Goal: Communication & Community: Answer question/provide support

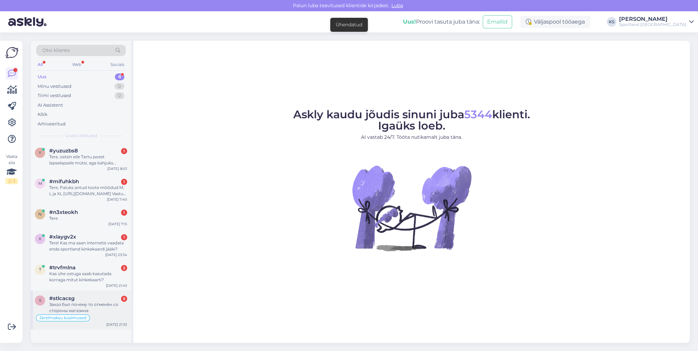
click at [113, 303] on div "Заказ был почему то отменён со стороны магазина" at bounding box center [88, 308] width 78 height 12
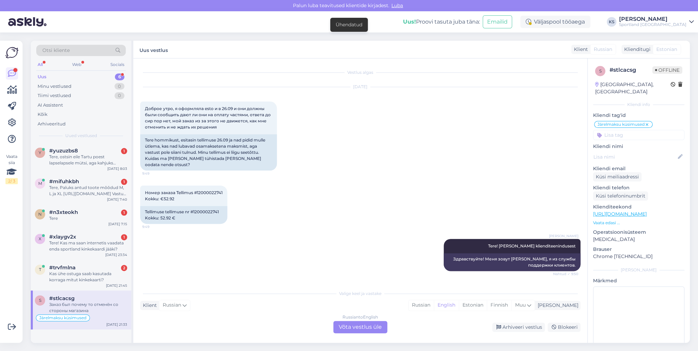
scroll to position [933, 0]
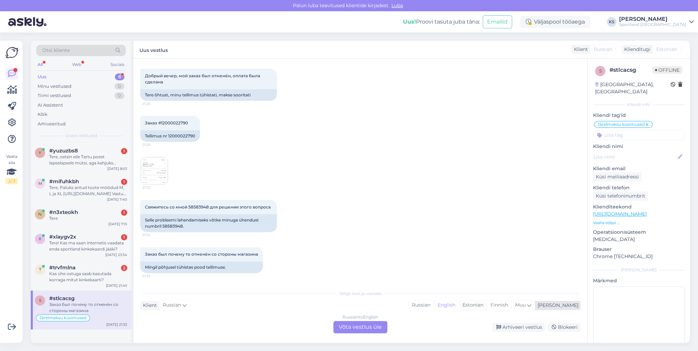
click at [487, 305] on div "Estonian" at bounding box center [473, 305] width 28 height 10
click at [373, 325] on div "Russian to Estonian Võta vestlus üle" at bounding box center [360, 327] width 54 height 12
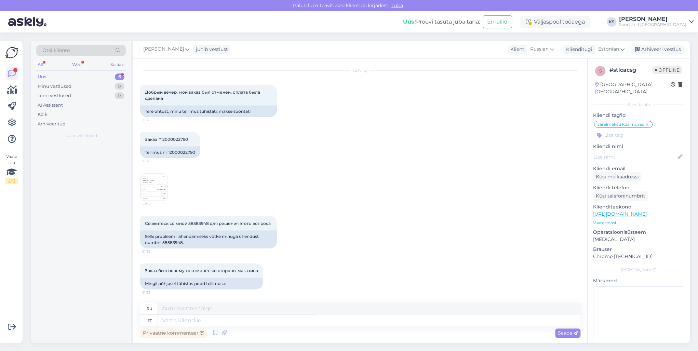
scroll to position [917, 0]
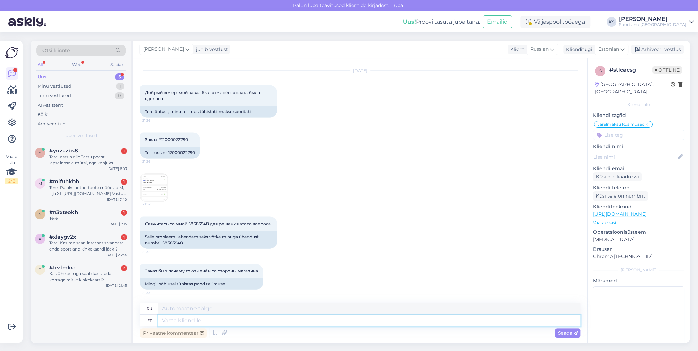
click at [372, 323] on textarea at bounding box center [369, 321] width 423 height 12
type textarea "Tere! O"
type textarea "Привет!"
type textarea "Tere! [GEOGRAPHIC_DATA]"
type textarea "Привет! Я"
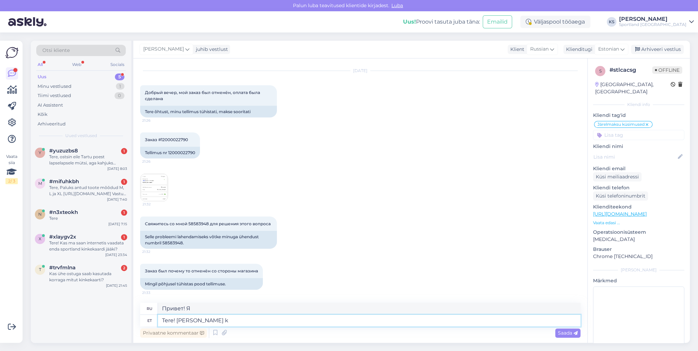
type textarea "Tere! [PERSON_NAME] kl"
type textarea "Привет! Меня зовут Кристина."
type textarea "Tere! [PERSON_NAME] klienditeenindusest"
type textarea "Здравствуйте! Меня зовут [PERSON_NAME], я из службы поддержки клиентов."
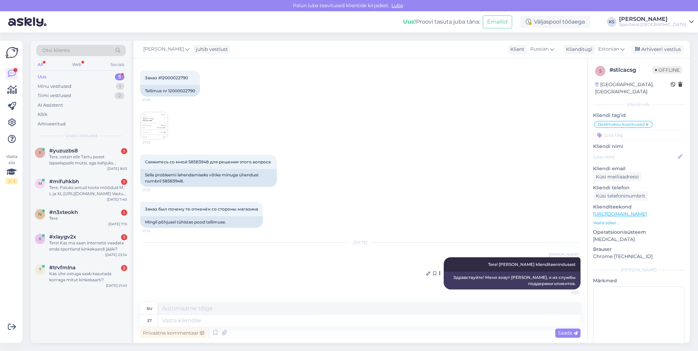
click at [509, 264] on span "Tere! [PERSON_NAME] klienditeenindusest" at bounding box center [532, 264] width 88 height 5
copy div "Tere! [PERSON_NAME] klienditeenindusest 8:59"
click at [108, 266] on div "#trvfmlna 2" at bounding box center [88, 268] width 78 height 6
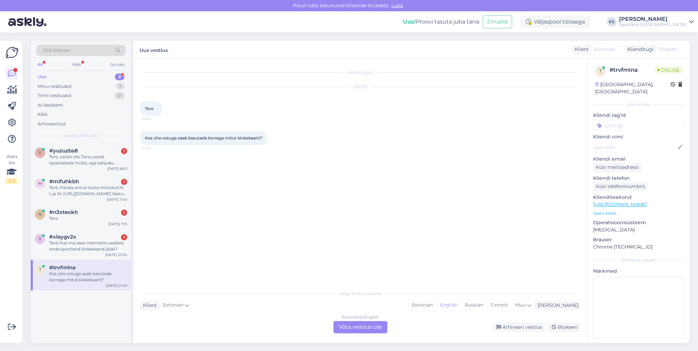
scroll to position [0, 0]
click at [436, 306] on div "Estonian" at bounding box center [423, 305] width 28 height 10
click at [361, 324] on div "Estonian to Estonian Võta vestlus üle" at bounding box center [360, 327] width 54 height 12
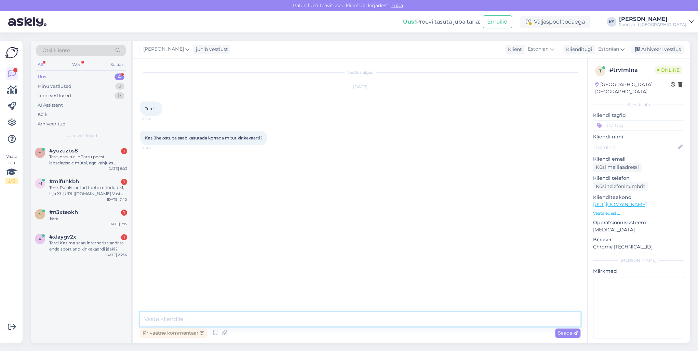
click at [361, 324] on textarea at bounding box center [360, 319] width 440 height 14
paste textarea "Tere! [PERSON_NAME] klienditeenindusest"
type textarea "Tere! [PERSON_NAME] klienditeenindusest"
click at [101, 253] on div "x #xlaygv2x 1 Tere! Kas ma saan internetis vaadata enda sportland kinkekaardi j…" at bounding box center [81, 244] width 101 height 31
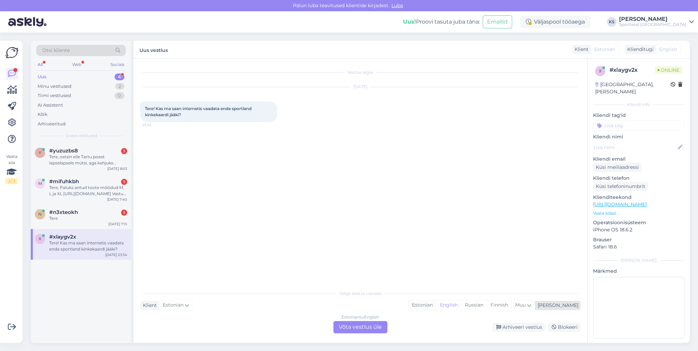
click at [436, 304] on div "Estonian" at bounding box center [423, 305] width 28 height 10
click at [354, 321] on div "Estonian to Estonian Võta vestlus üle" at bounding box center [360, 327] width 54 height 12
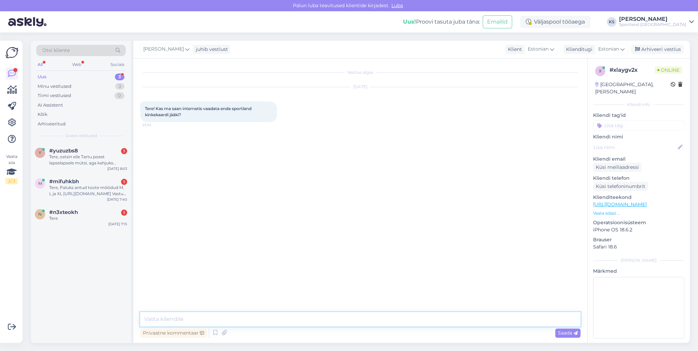
click at [360, 320] on textarea at bounding box center [360, 319] width 440 height 14
paste textarea "Tere! [PERSON_NAME] klienditeenindusest"
type textarea "Tere! [PERSON_NAME] klienditeenindusest"
click at [108, 222] on div "n #n3xteokh 1 Tere [DATE] 7:15" at bounding box center [81, 216] width 101 height 25
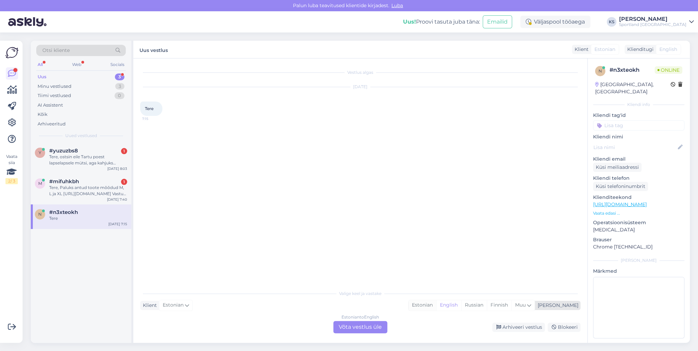
click at [436, 305] on div "Estonian" at bounding box center [423, 305] width 28 height 10
click at [378, 324] on div "Estonian to Estonian Võta vestlus üle" at bounding box center [360, 327] width 54 height 12
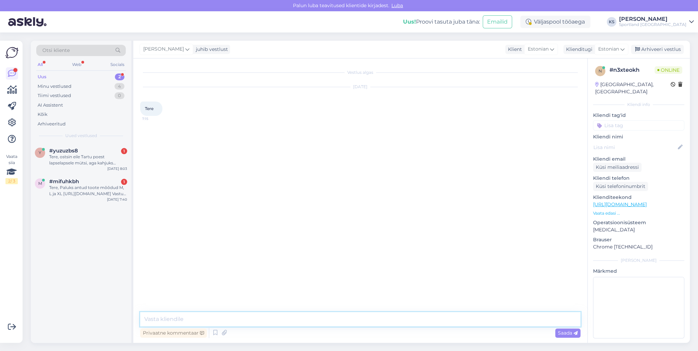
click at [383, 320] on textarea at bounding box center [360, 319] width 440 height 14
paste textarea "Tere! [PERSON_NAME] klienditeenindusest"
type textarea "Tere! [PERSON_NAME] klienditeenindusest"
click at [89, 188] on div "Tere, Paluks antud toote mõõdud M, L ja XL [URL][DOMAIN_NAME] Vastus palun saat…" at bounding box center [88, 191] width 78 height 12
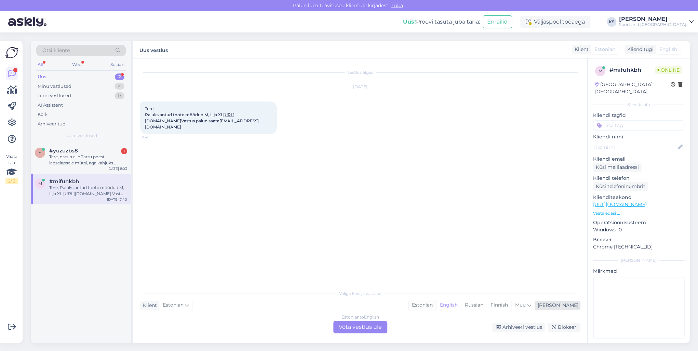
click at [436, 309] on div "Estonian" at bounding box center [423, 305] width 28 height 10
click at [358, 327] on div "Estonian to Estonian Võta vestlus üle" at bounding box center [360, 327] width 54 height 12
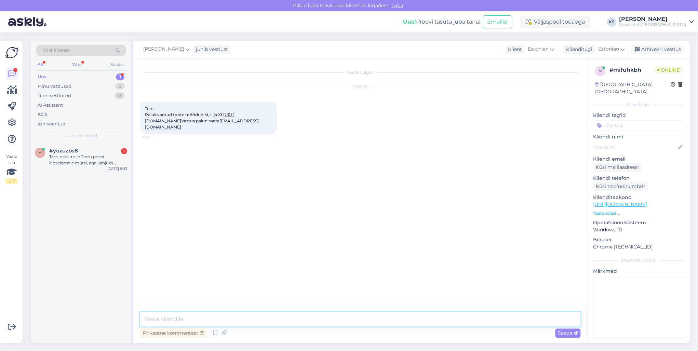
click at [354, 325] on textarea at bounding box center [360, 319] width 440 height 14
paste textarea "Tere! [PERSON_NAME] klienditeenindusest"
type textarea "Tere! [PERSON_NAME] klienditeenindusest"
click at [71, 161] on div "Tere, ostsin eile Tartu poest lapselapsele mütsi, aga kahjuks osutus väikeseks,…" at bounding box center [88, 160] width 78 height 12
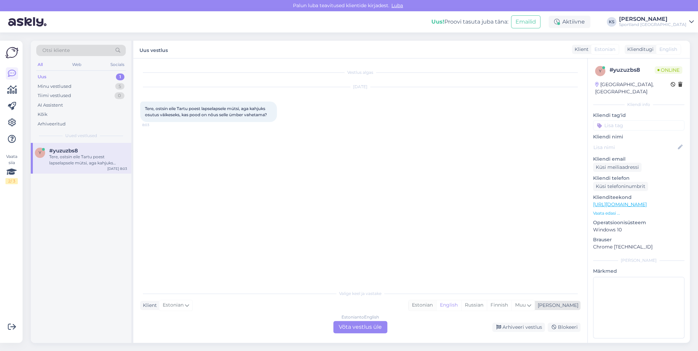
click at [436, 306] on div "Estonian" at bounding box center [423, 305] width 28 height 10
click at [382, 322] on div "Estonian to Estonian Võta vestlus üle" at bounding box center [360, 327] width 54 height 12
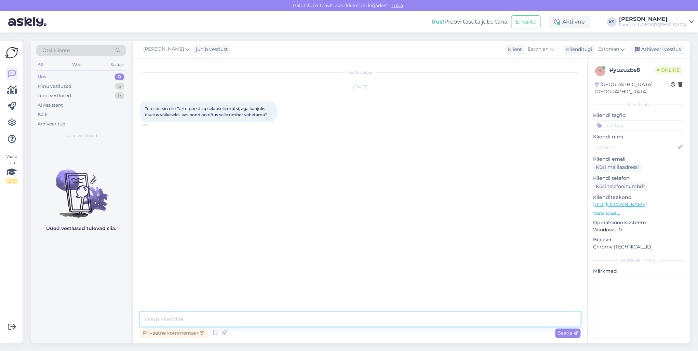
click at [380, 319] on textarea at bounding box center [360, 319] width 440 height 14
paste textarea "Tere! [PERSON_NAME] klienditeenindusest"
type textarea "Tere! [PERSON_NAME] klienditeenindusest"
click at [657, 25] on div "Sportland [GEOGRAPHIC_DATA]" at bounding box center [652, 24] width 67 height 5
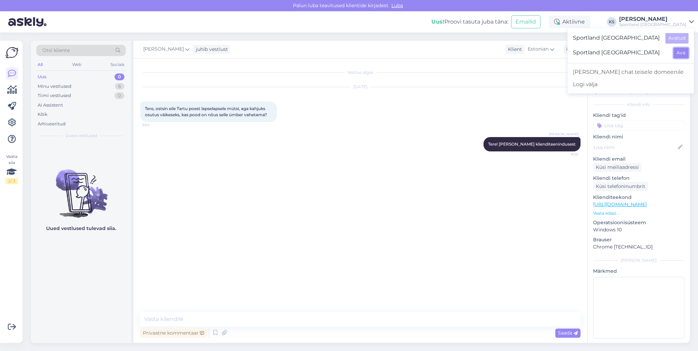
click at [674, 49] on button "Ava" at bounding box center [680, 53] width 15 height 11
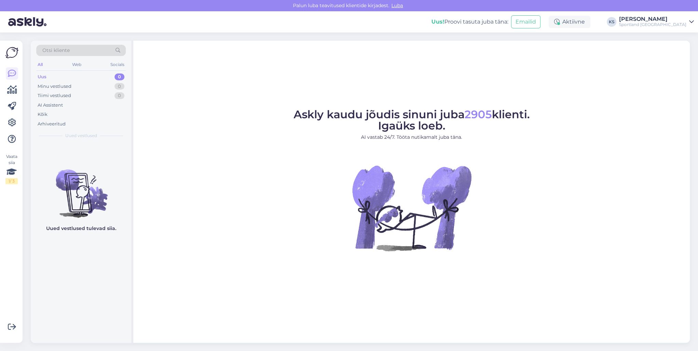
click at [677, 20] on div "[PERSON_NAME]" at bounding box center [652, 18] width 67 height 5
click at [682, 39] on button "Ava" at bounding box center [680, 38] width 15 height 11
click at [99, 86] on div "Minu vestlused 6" at bounding box center [81, 87] width 90 height 10
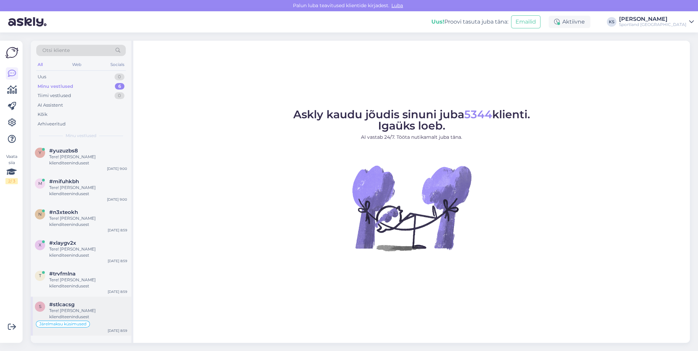
click at [106, 319] on div "Tere! [PERSON_NAME] klienditeenindusest" at bounding box center [88, 314] width 78 height 12
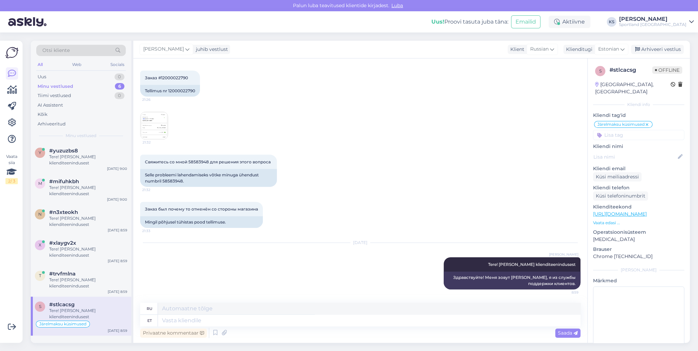
scroll to position [978, 0]
click at [509, 276] on div "Здравствуйте! Меня зовут [PERSON_NAME], я из службы поддержки клиентов." at bounding box center [512, 281] width 137 height 18
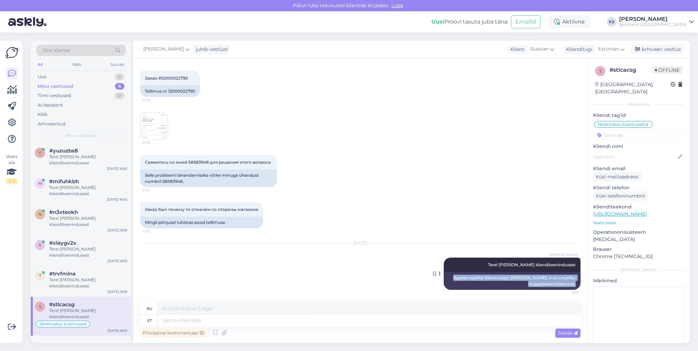
drag, startPoint x: 509, startPoint y: 276, endPoint x: 537, endPoint y: 278, distance: 28.4
click at [537, 278] on div "Здравствуйте! Меня зовут [PERSON_NAME], я из службы поддержки клиентов." at bounding box center [512, 281] width 137 height 18
drag, startPoint x: 537, startPoint y: 278, endPoint x: 532, endPoint y: 280, distance: 5.5
click at [504, 277] on div "Здравствуйте! Меня зовут [PERSON_NAME], я из службы поддержки клиентов." at bounding box center [512, 281] width 137 height 18
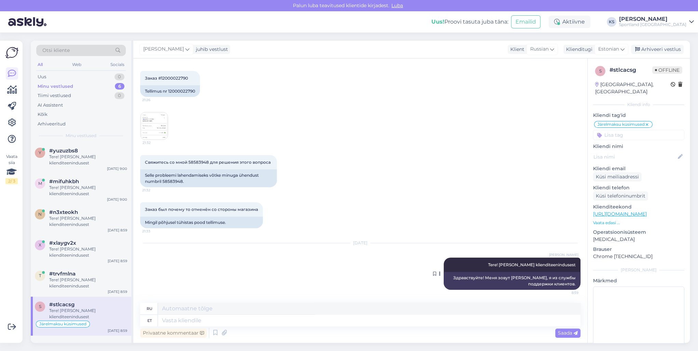
click at [517, 277] on div "Здравствуйте! Меня зовут [PERSON_NAME], я из службы поддержки клиентов." at bounding box center [512, 281] width 137 height 18
click at [532, 279] on div "Здравствуйте! Меня зовут [PERSON_NAME], я из службы поддержки клиентов." at bounding box center [512, 281] width 137 height 18
drag, startPoint x: 532, startPoint y: 279, endPoint x: 556, endPoint y: 279, distance: 24.3
click at [556, 279] on div "Здравствуйте! Меня зовут [PERSON_NAME], я из службы поддержки клиентов." at bounding box center [512, 281] width 137 height 18
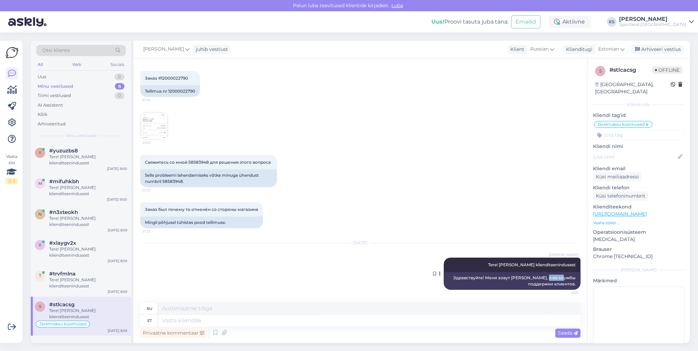
click at [556, 279] on div "Здравствуйте! Меня зовут [PERSON_NAME], я из службы поддержки клиентов." at bounding box center [512, 281] width 137 height 18
drag, startPoint x: 556, startPoint y: 279, endPoint x: 552, endPoint y: 279, distance: 3.8
click at [552, 279] on div "Здравствуйте! Меня зовут [PERSON_NAME], я из службы поддержки клиентов." at bounding box center [512, 281] width 137 height 18
drag, startPoint x: 552, startPoint y: 279, endPoint x: 544, endPoint y: 281, distance: 8.9
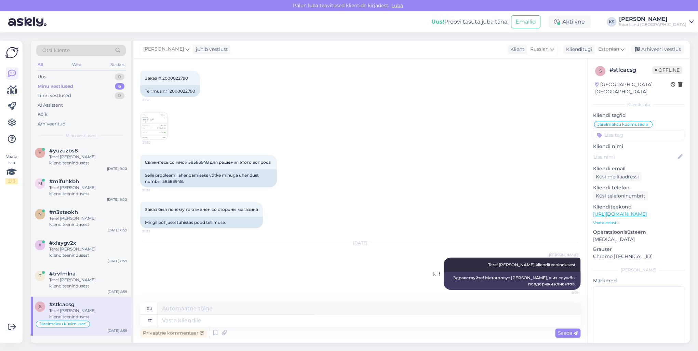
click at [544, 281] on div "Здравствуйте! Меня зовут [PERSON_NAME], я из службы поддержки клиентов." at bounding box center [512, 281] width 137 height 18
drag, startPoint x: 544, startPoint y: 281, endPoint x: 553, endPoint y: 284, distance: 9.7
click at [553, 284] on div "Здравствуйте! Меня зовут [PERSON_NAME], я из службы поддержки клиентов." at bounding box center [512, 281] width 137 height 18
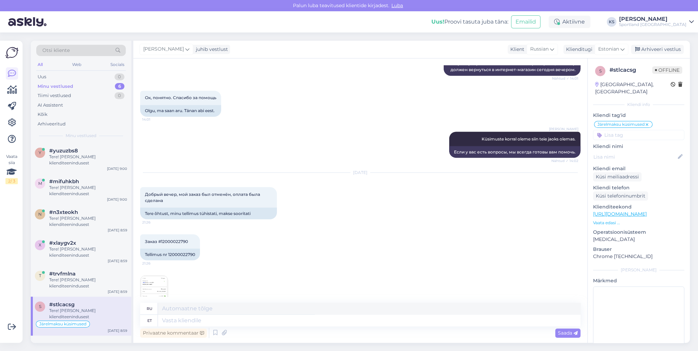
scroll to position [814, 0]
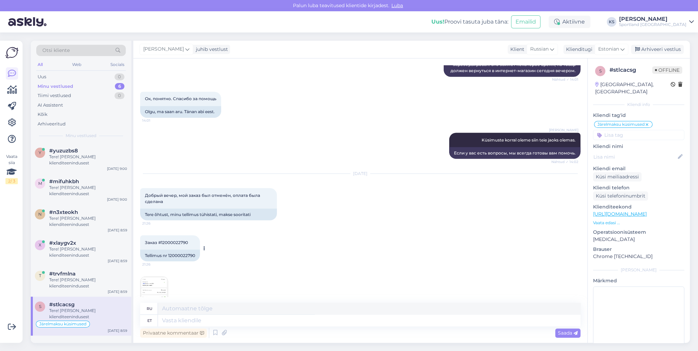
click at [182, 252] on div "Tellimus nr 12000022790" at bounding box center [170, 256] width 60 height 12
copy div "12000022790"
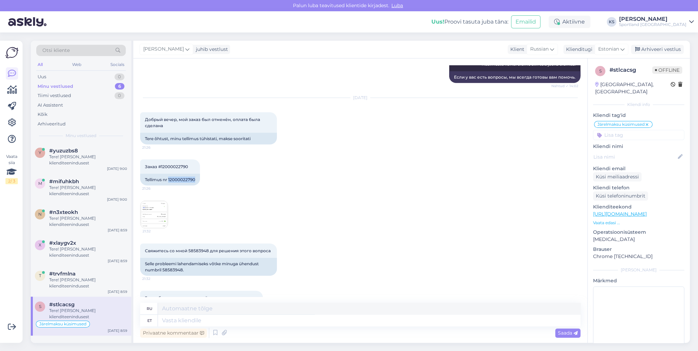
scroll to position [896, 0]
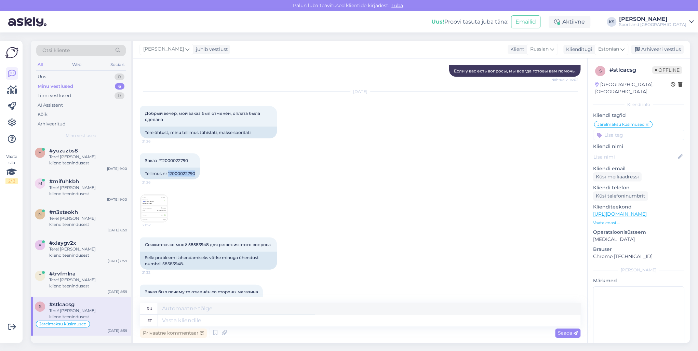
click at [151, 212] on img at bounding box center [154, 208] width 27 height 27
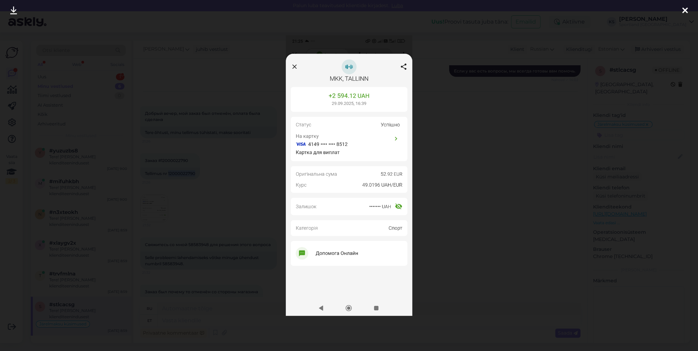
click at [402, 70] on img at bounding box center [349, 175] width 126 height 281
click at [448, 63] on div at bounding box center [349, 175] width 698 height 351
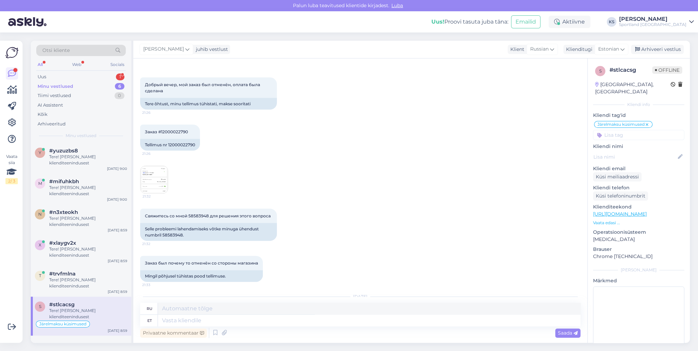
scroll to position [978, 0]
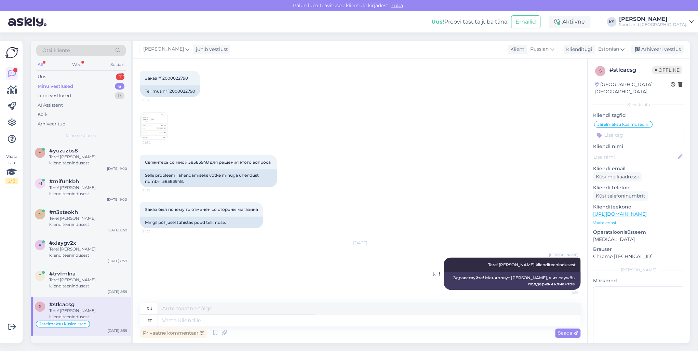
click at [535, 264] on span "Tere! [PERSON_NAME] klienditeenindusest" at bounding box center [532, 264] width 88 height 5
copy div "Tere! [PERSON_NAME] klienditeenindusest 8:59"
click at [112, 77] on div "Uus 1" at bounding box center [81, 77] width 90 height 10
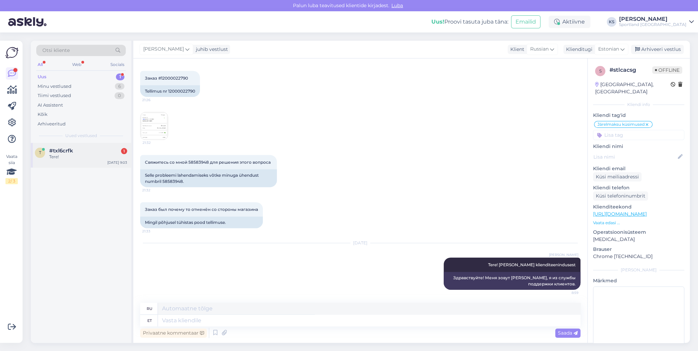
click at [92, 149] on div "#txl6crfk 1" at bounding box center [88, 151] width 78 height 6
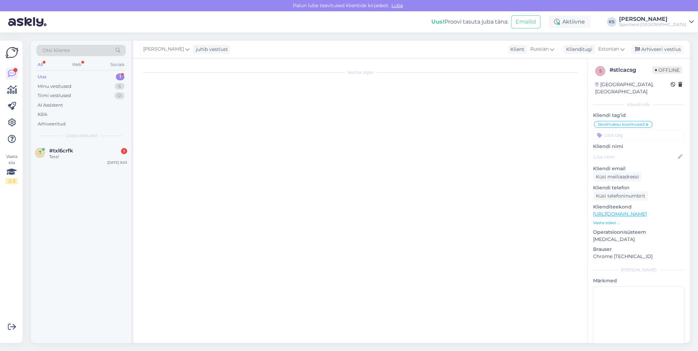
scroll to position [0, 0]
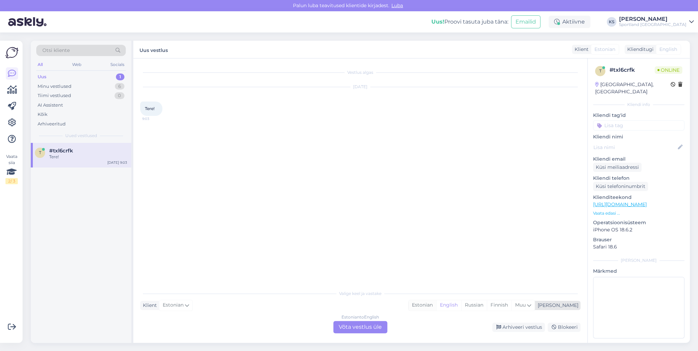
click at [436, 306] on div "Estonian" at bounding box center [423, 305] width 28 height 10
click at [365, 321] on div "Estonian to Estonian Võta vestlus üle" at bounding box center [360, 327] width 54 height 12
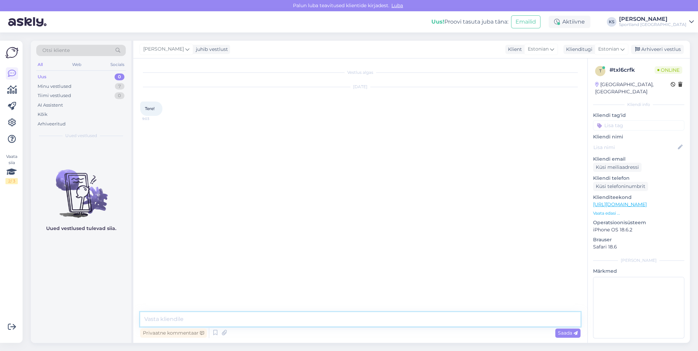
click at [368, 319] on textarea at bounding box center [360, 319] width 440 height 14
paste textarea "Tere! [PERSON_NAME] klienditeenindusest"
type textarea "Tere! [PERSON_NAME] klienditeenindusest"
click at [107, 88] on div "Minu vestlused 7" at bounding box center [81, 87] width 90 height 10
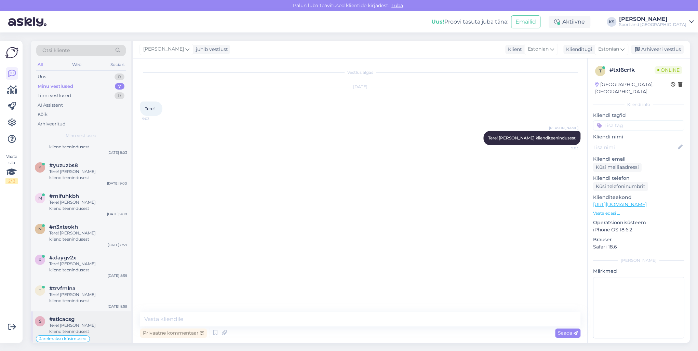
scroll to position [23, 0]
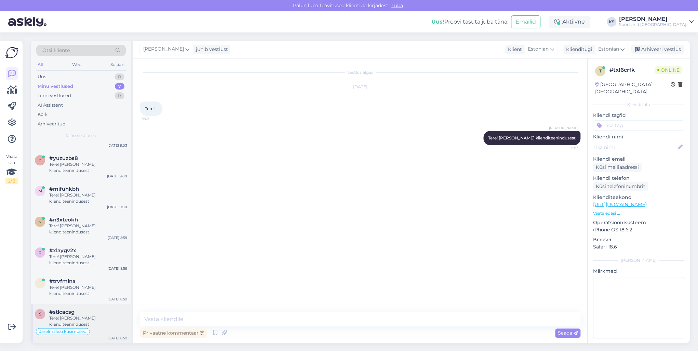
click at [85, 320] on div "Tere! [PERSON_NAME] klienditeenindusest" at bounding box center [88, 321] width 78 height 12
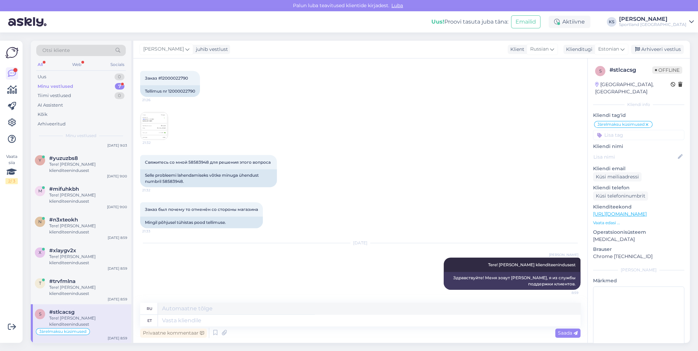
scroll to position [951, 0]
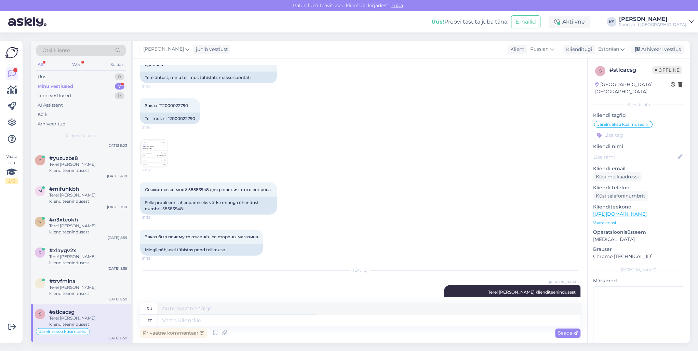
click at [148, 152] on img at bounding box center [154, 153] width 27 height 27
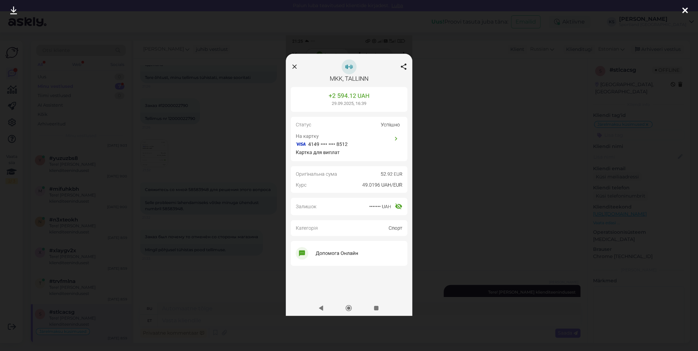
click at [517, 129] on div at bounding box center [349, 175] width 698 height 351
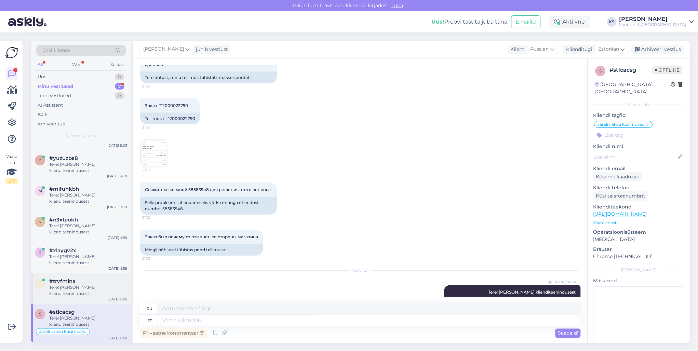
click at [86, 275] on div "t #trvfmlna Tere! [PERSON_NAME] klienditeenindusest [DATE] 8:59" at bounding box center [81, 288] width 101 height 31
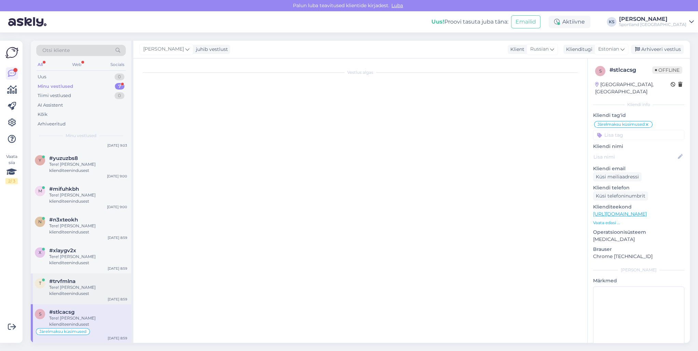
scroll to position [0, 0]
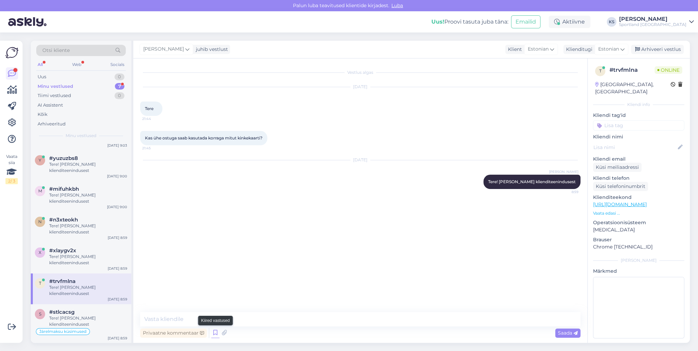
click at [215, 335] on icon at bounding box center [215, 333] width 8 height 10
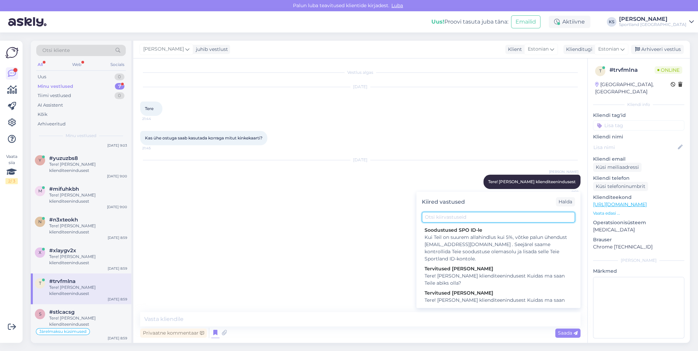
click at [480, 220] on input "text" at bounding box center [498, 217] width 153 height 11
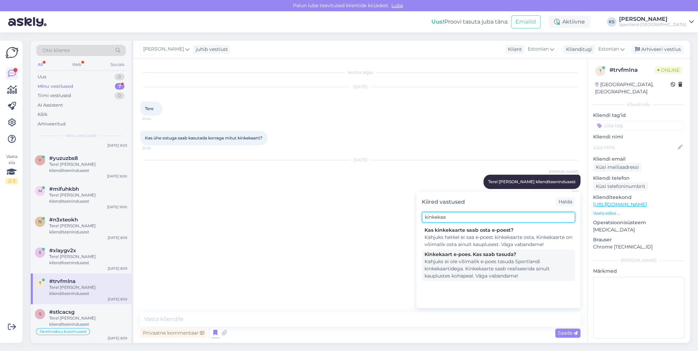
type input "kinkekaa"
click at [494, 278] on div "Kahjuks ei ole võimalik e-poes tasuda Sportlandi kinkekaartidega. Kinkekaarte s…" at bounding box center [499, 269] width 148 height 22
type textarea "Kahjuks ei ole võimalik e-poes tasuda Sportlandi kinkekaartidega. Kinkekaarte s…"
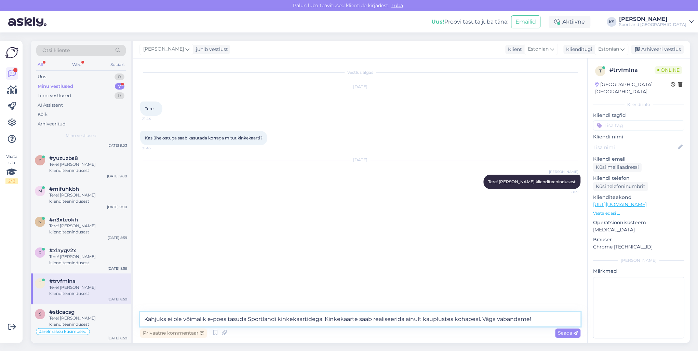
click at [543, 320] on textarea "Kahjuks ei ole võimalik e-poes tasuda Sportlandi kinkekaartidega. Kinkekaarte s…" at bounding box center [360, 319] width 440 height 14
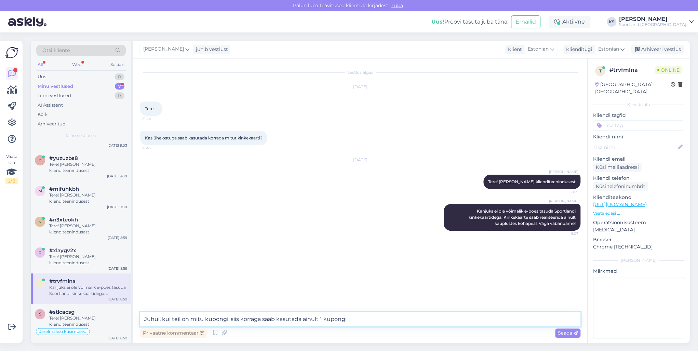
type textarea "Juhul, kui teil on mitu kupongi, siis korraga saab kasutada ainult 1 kupongi."
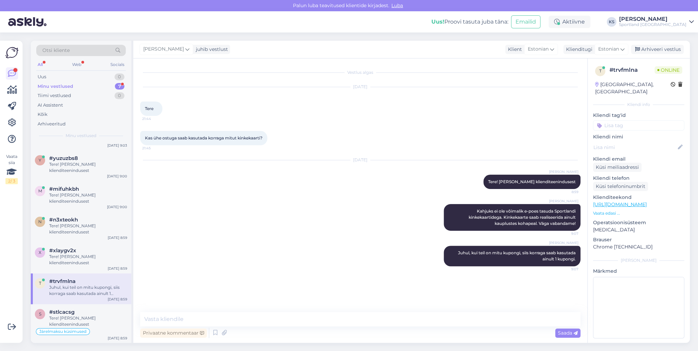
click at [628, 120] on input at bounding box center [638, 125] width 91 height 10
type input "soodus"
click at [635, 142] on span "Soodustused" at bounding box center [638, 144] width 27 height 4
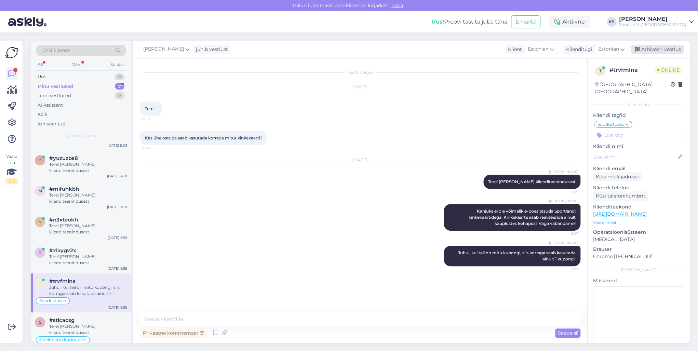
click at [682, 49] on div "Arhiveeri vestlus" at bounding box center [657, 49] width 53 height 9
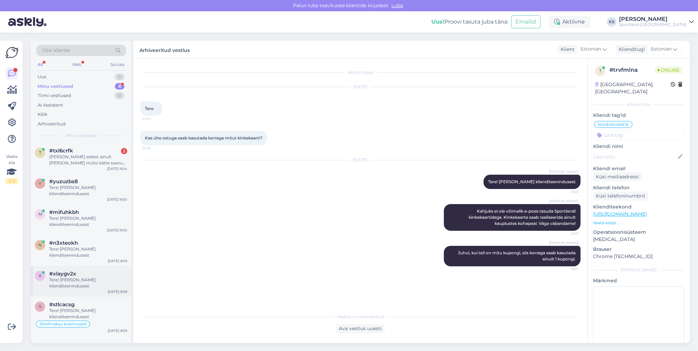
click at [67, 286] on div "Tere! [PERSON_NAME] klienditeenindusest" at bounding box center [88, 283] width 78 height 12
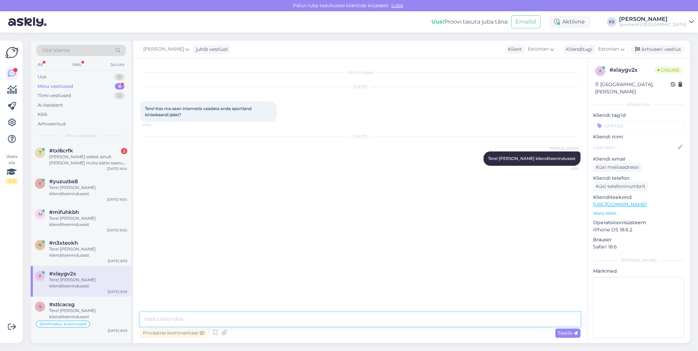
click at [232, 321] on textarea at bounding box center [360, 319] width 440 height 14
type textarea "Palun edastage meile kinkekaardi numbri, et me saaksime kontrollida jääki. Kahj…"
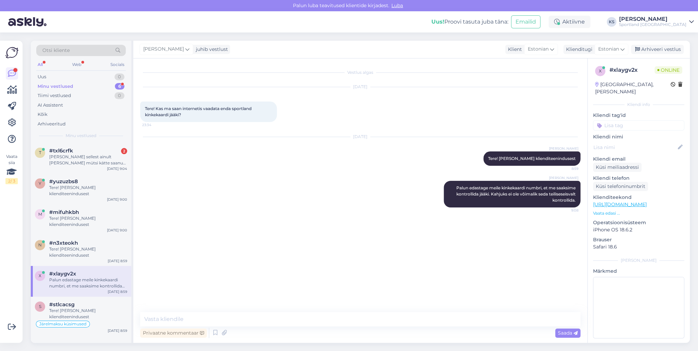
click at [614, 120] on input at bounding box center [638, 125] width 91 height 10
type input "kinke"
click at [641, 142] on span "kinkekaart ([PERSON_NAME])" at bounding box center [639, 144] width 55 height 4
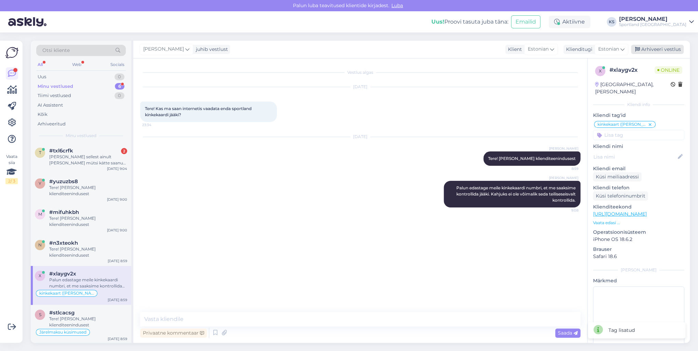
click at [673, 46] on div "Arhiveeri vestlus" at bounding box center [657, 49] width 53 height 9
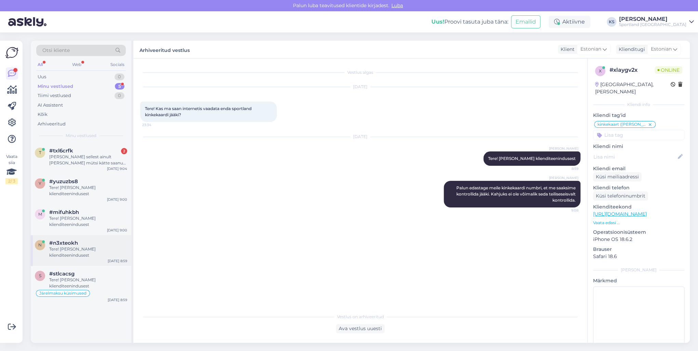
click at [64, 241] on span "#n3xteokh" at bounding box center [63, 243] width 29 height 6
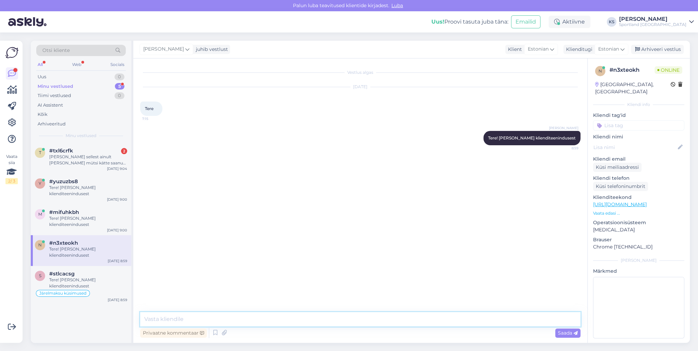
click at [292, 321] on textarea at bounding box center [360, 319] width 440 height 14
type textarea "Kuidas ma saan teile abiks olla?"
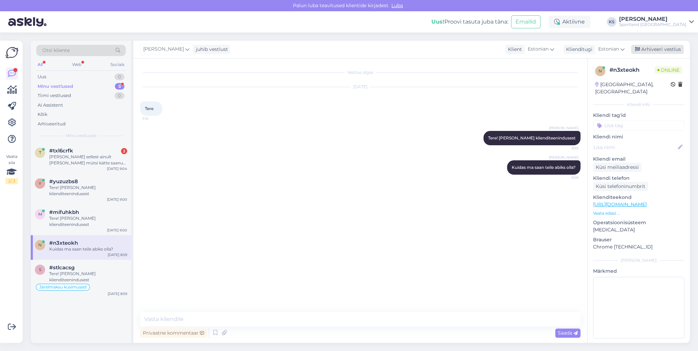
click at [649, 46] on div "Arhiveeri vestlus" at bounding box center [657, 49] width 53 height 9
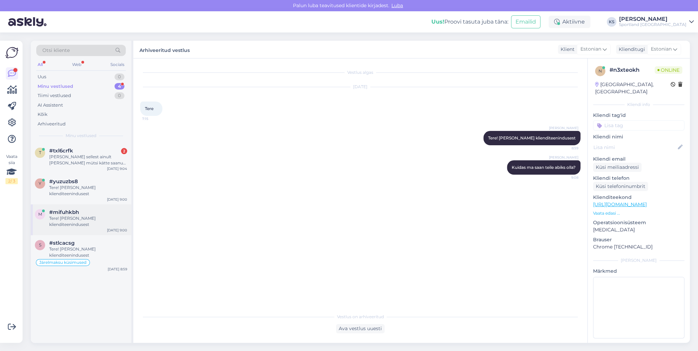
click at [91, 219] on div "Tere! [PERSON_NAME] klienditeenindusest" at bounding box center [88, 221] width 78 height 12
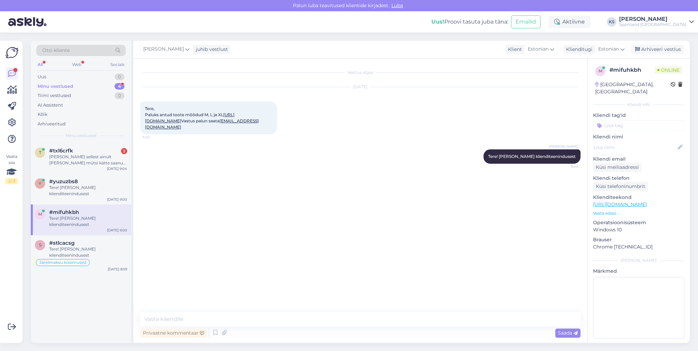
click at [173, 120] on link "[URL][DOMAIN_NAME]" at bounding box center [190, 117] width 90 height 11
click at [93, 178] on div "#yuzuzbs8" at bounding box center [88, 181] width 78 height 6
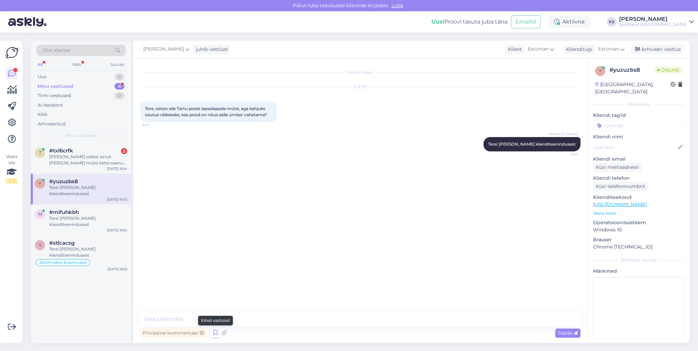
click at [212, 333] on icon at bounding box center [215, 333] width 8 height 10
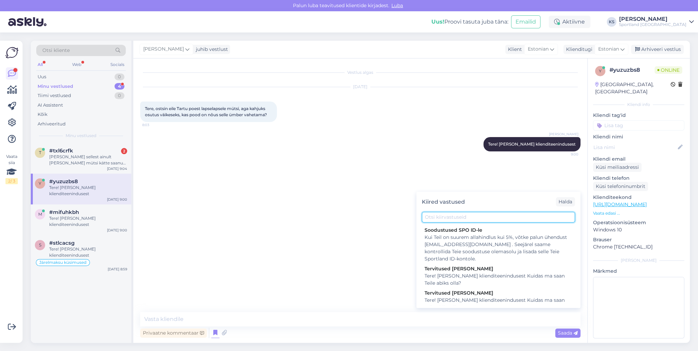
click at [499, 218] on input "text" at bounding box center [498, 217] width 153 height 11
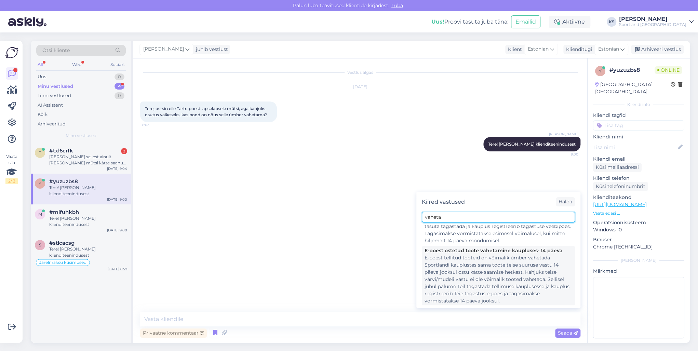
scroll to position [47, 0]
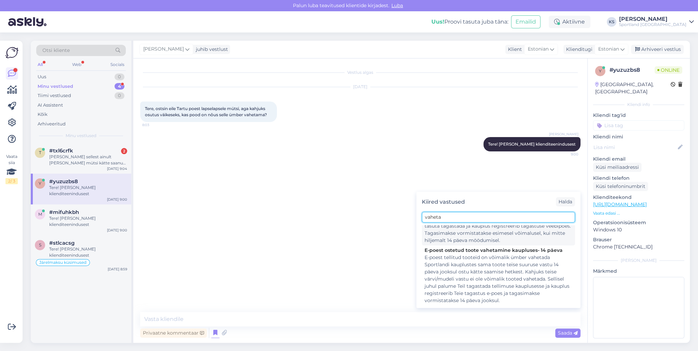
type input "vaheta"
click at [491, 237] on div "E-poest tellitud tooteid on võimalik ümber vahetada Sportlandi kauplustes sama …" at bounding box center [499, 215] width 148 height 57
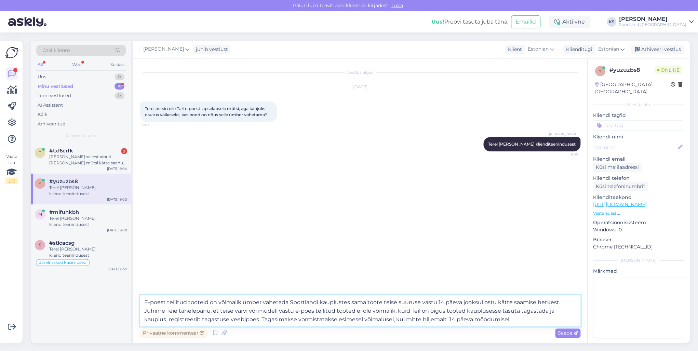
drag, startPoint x: 418, startPoint y: 303, endPoint x: 125, endPoint y: 294, distance: 292.8
click at [125, 294] on div "Otsi kliente All Web Socials Uus 0 Minu vestlused 4 Tiimi vestlused 0 AI Assist…" at bounding box center [360, 192] width 659 height 302
drag, startPoint x: 458, startPoint y: 302, endPoint x: 383, endPoint y: 301, distance: 74.9
click at [383, 301] on textarea "Kaupluses ostetud tooted on võimalik vahetada teise toote vastu 14 päeva jooksu…" at bounding box center [360, 310] width 440 height 31
drag, startPoint x: 535, startPoint y: 303, endPoint x: 537, endPoint y: 319, distance: 16.2
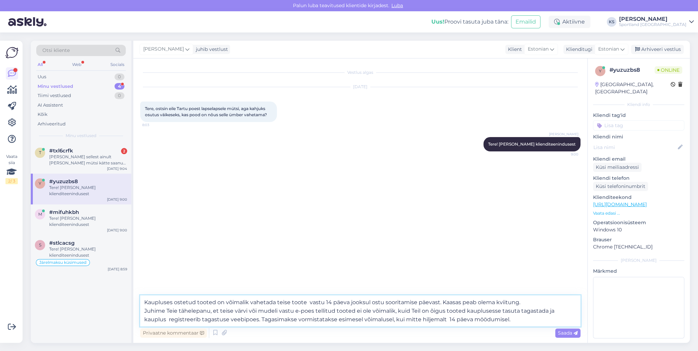
click at [537, 319] on textarea "Kaupluses ostetud tooted on võimalik vahetada teise toote vastu 14 päeva jooksu…" at bounding box center [360, 310] width 440 height 31
type textarea "Kaupluses ostetud tooted on võimalik vahetada teise toote vastu 14 päeva jooksu…"
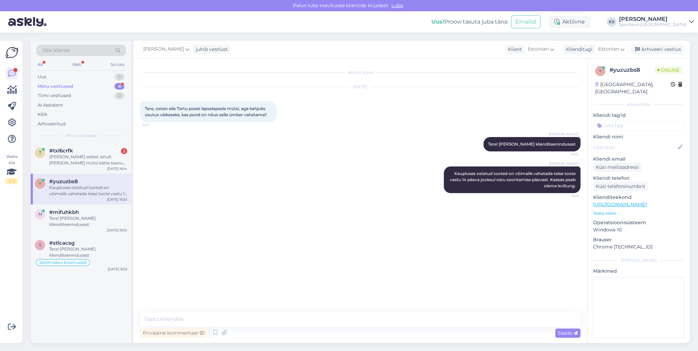
click at [614, 120] on input at bounding box center [638, 125] width 91 height 10
type input "vaheta"
drag, startPoint x: 654, startPoint y: 144, endPoint x: 653, endPoint y: 134, distance: 9.3
click at [653, 134] on div "Toodete vahetamine (kauplus) Toodete vahetamine (e-pood)" at bounding box center [638, 147] width 91 height 27
click at [654, 142] on span "Toodete vahetamine (kauplus)" at bounding box center [639, 144] width 55 height 4
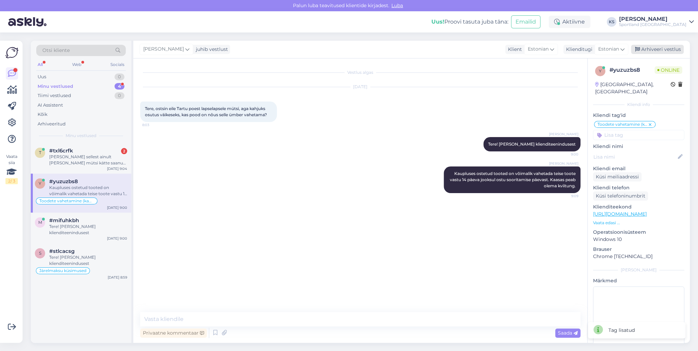
click at [656, 46] on div "Arhiveeri vestlus" at bounding box center [657, 49] width 53 height 9
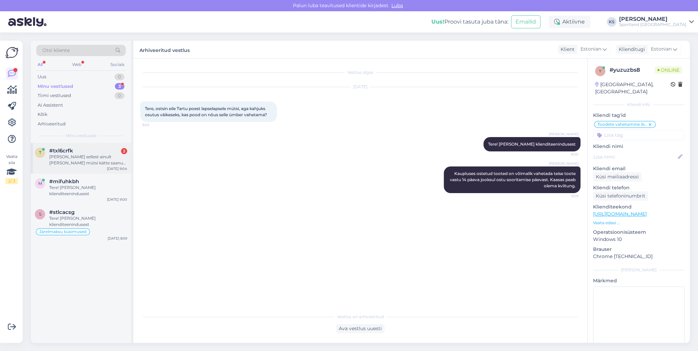
click at [97, 166] on div "t #txl6crfk 2 [PERSON_NAME] sellest ainult [PERSON_NAME] mütsi kätte saanud, re…" at bounding box center [81, 158] width 101 height 31
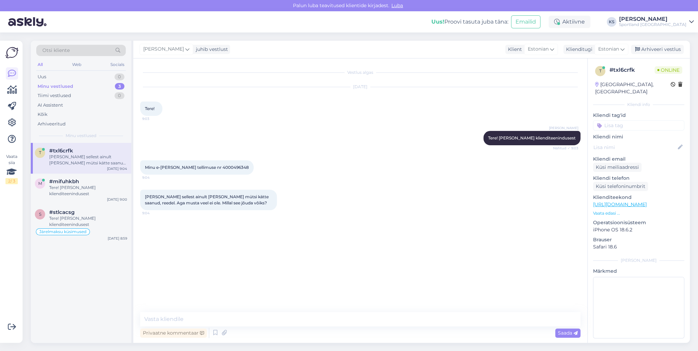
click at [216, 164] on div "Minu e-[PERSON_NAME] tellimuse nr 4000496348 9:04" at bounding box center [196, 167] width 113 height 14
copy div "4000496348 9:04"
click at [196, 314] on textarea at bounding box center [360, 319] width 440 height 14
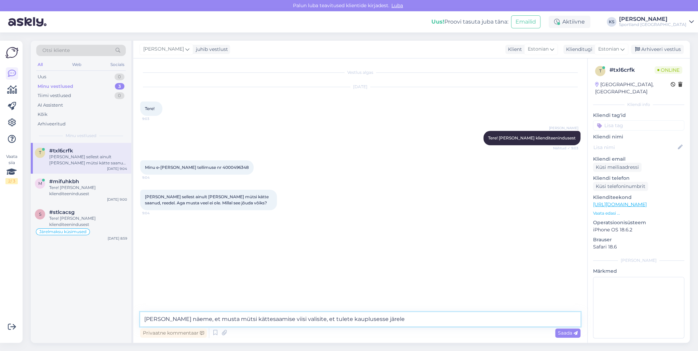
type textarea "[PERSON_NAME] näeme, et musta mütsi kättesaamise viisi valisite, et tulete kaup…"
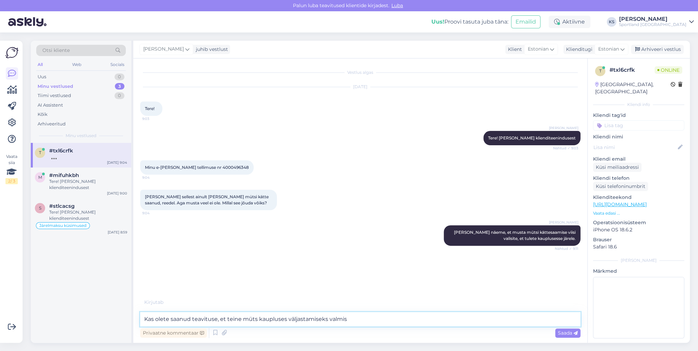
type textarea "Kas olete saanud teavituse, et teine müts kaupluses väljastamiseks valmis?"
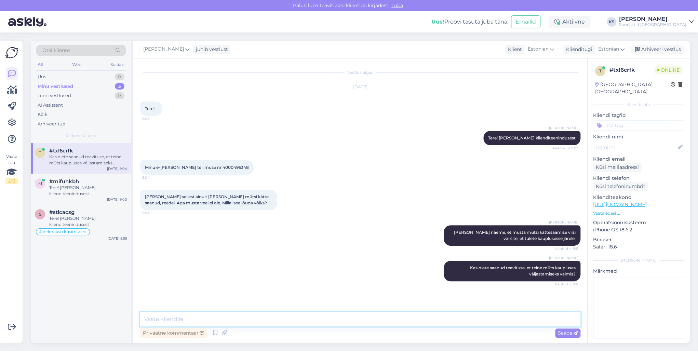
click at [209, 319] on textarea at bounding box center [360, 319] width 440 height 14
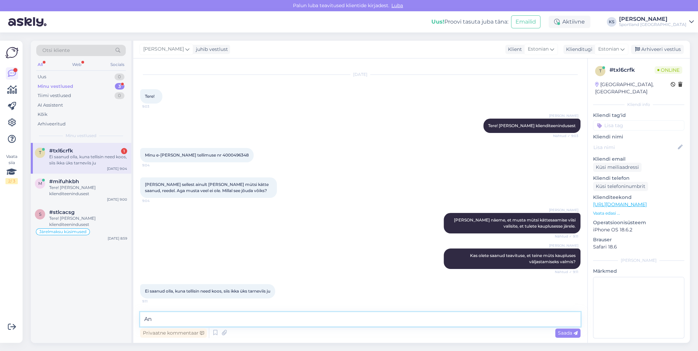
type textarea "A"
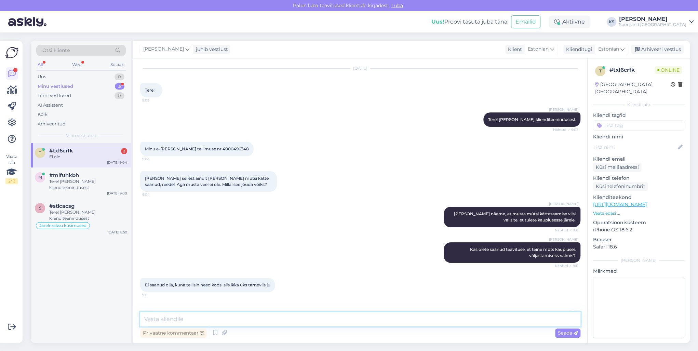
scroll to position [48, 0]
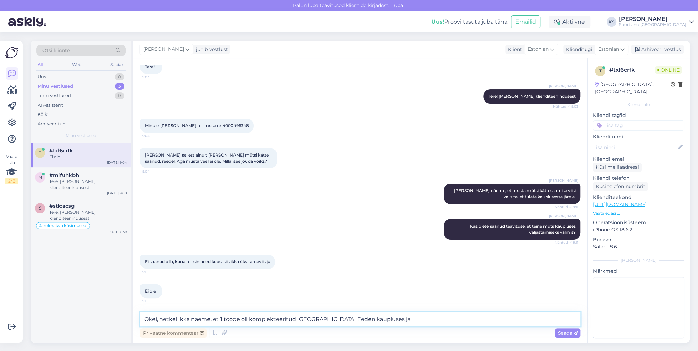
click at [331, 317] on textarea "Okei, hetkel ikka näeme, et 1 toode oli komplekteeritud [GEOGRAPHIC_DATA] Eeden…" at bounding box center [360, 319] width 440 height 14
drag, startPoint x: 391, startPoint y: 320, endPoint x: 621, endPoint y: 351, distance: 231.8
click at [391, 319] on textarea "Okei, hetkel ikka näeme, et 1 toode oli komplekteeritud [GEOGRAPHIC_DATA] Eeden…" at bounding box center [360, 319] width 440 height 14
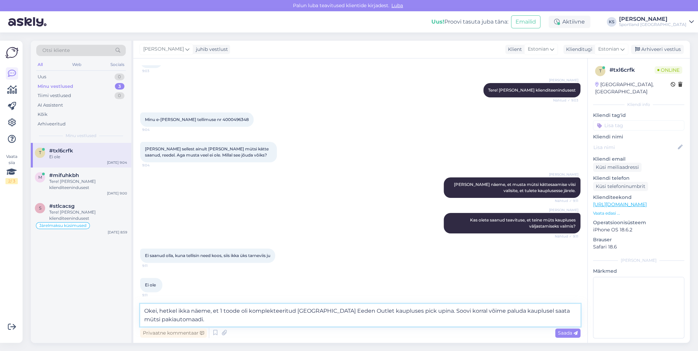
type textarea "Okei, hetkel ikka näeme, et 1 toode oli komplekteeritud [GEOGRAPHIC_DATA] Eeden…"
click at [208, 319] on textarea "Okei, hetkel ikka näeme, et 1 toode oli komplekteeritud [GEOGRAPHIC_DATA] Eeden…" at bounding box center [360, 315] width 440 height 23
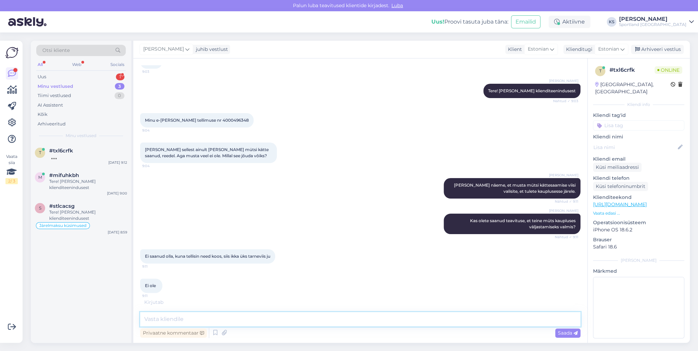
scroll to position [0, 0]
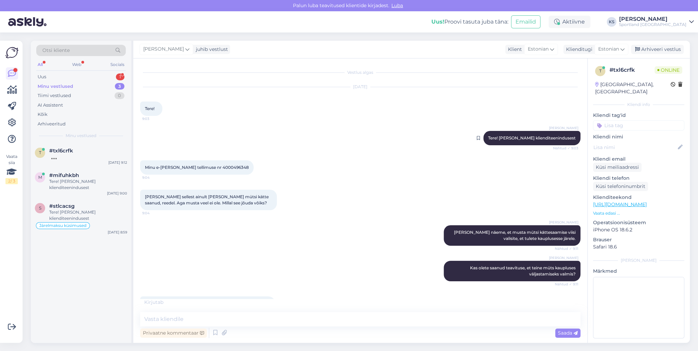
click at [549, 139] on span "Tere! [PERSON_NAME] klienditeenindusest" at bounding box center [532, 137] width 88 height 5
copy div "Tere! [PERSON_NAME] klienditeenindusest Nähtud ✓ 9:03"
click at [114, 75] on div "Uus 1" at bounding box center [81, 77] width 90 height 10
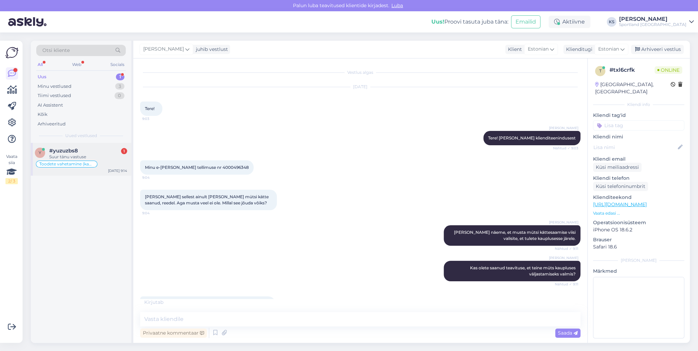
click at [84, 151] on div "#yuzuzbs8 1" at bounding box center [88, 151] width 78 height 6
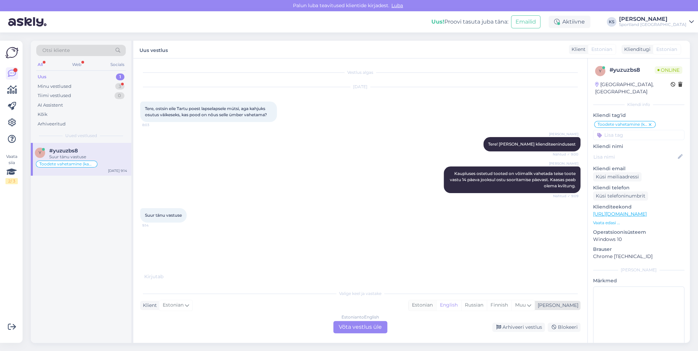
click at [436, 308] on div "Estonian" at bounding box center [423, 305] width 28 height 10
click at [367, 319] on div "Estonian to Estonian" at bounding box center [360, 317] width 41 height 6
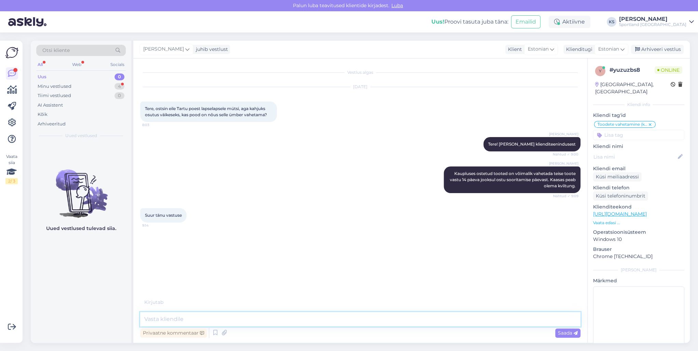
click at [367, 323] on textarea at bounding box center [360, 319] width 440 height 14
type textarea "Palun, kas ma saan teile hetkel veel abiks olla?"
click at [112, 91] on div "Tiimi vestlused 0" at bounding box center [81, 96] width 90 height 10
click at [119, 86] on div "4" at bounding box center [120, 86] width 10 height 7
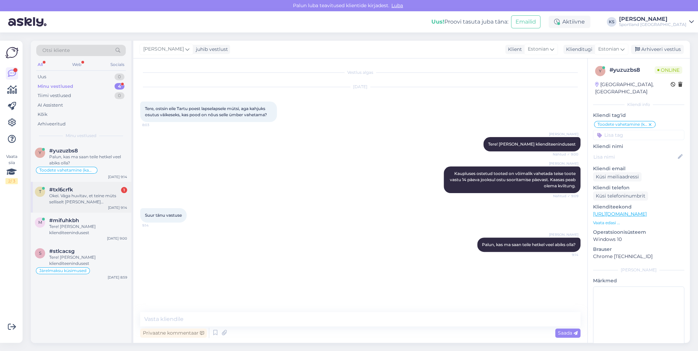
click at [90, 193] on div "Okei. Väga huvitav, et teine müts selliselt [PERSON_NAME][GEOGRAPHIC_DATA]. [PE…" at bounding box center [88, 199] width 78 height 12
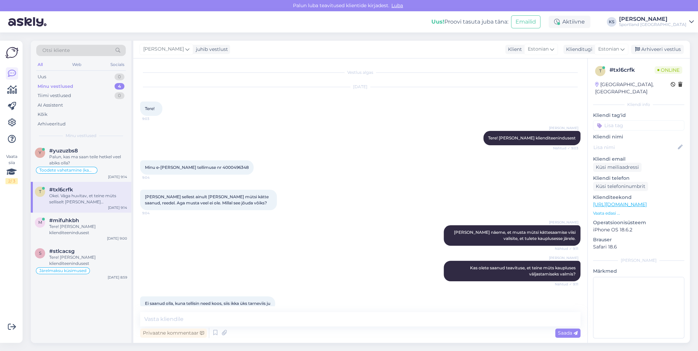
scroll to position [131, 0]
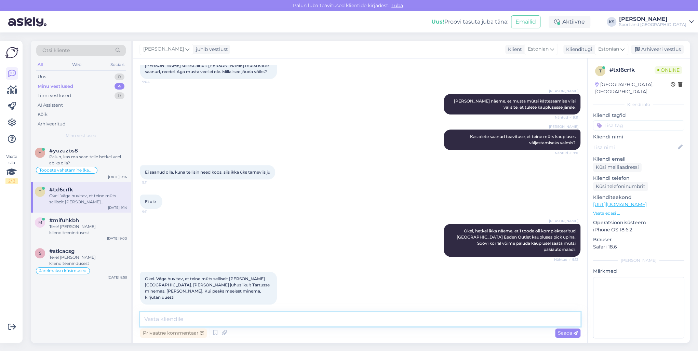
click at [180, 319] on textarea at bounding box center [360, 319] width 440 height 14
type textarea "Selge, teeme nii"
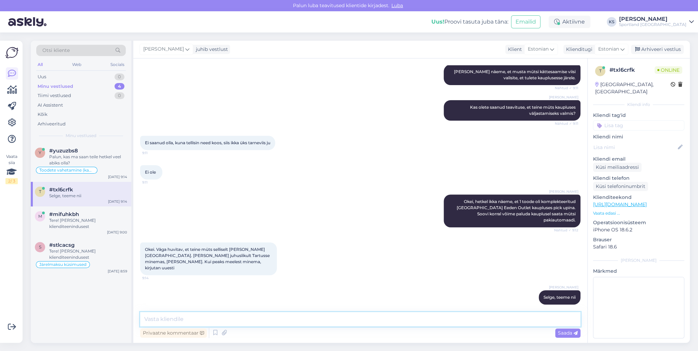
scroll to position [160, 0]
click at [84, 154] on div "Palun, kas ma saan teile hetkel veel abiks olla?" at bounding box center [88, 160] width 78 height 12
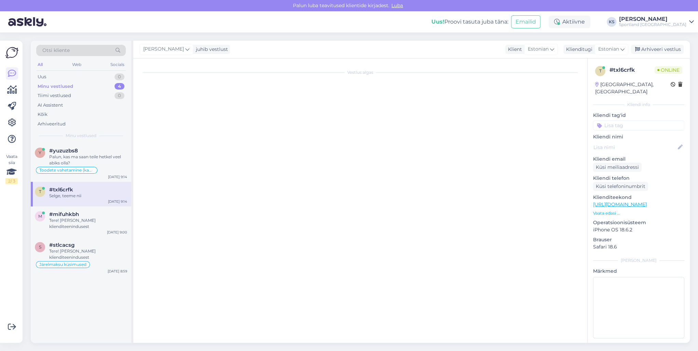
scroll to position [0, 0]
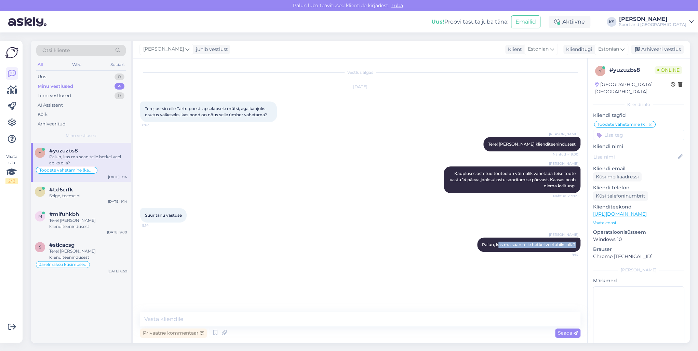
drag, startPoint x: 495, startPoint y: 243, endPoint x: 583, endPoint y: 243, distance: 87.5
click at [583, 243] on div "Vestlus algas [DATE] Tere, ostsin eile Tartu poest lapselapsele mütsi, aga kahj…" at bounding box center [363, 185] width 446 height 241
copy span "as ma saan teile hetkel veel abiks olla?"
click at [77, 195] on div "Selge, teeme nii" at bounding box center [88, 196] width 78 height 6
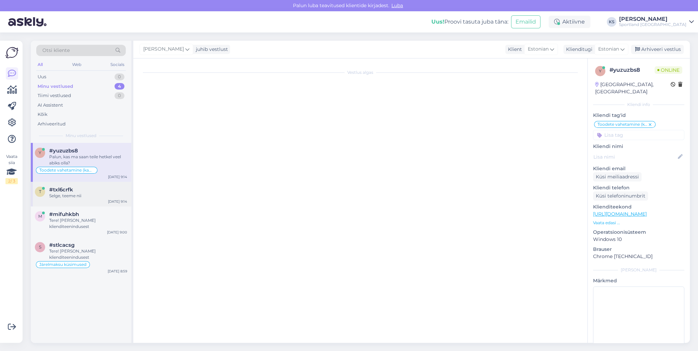
scroll to position [161, 0]
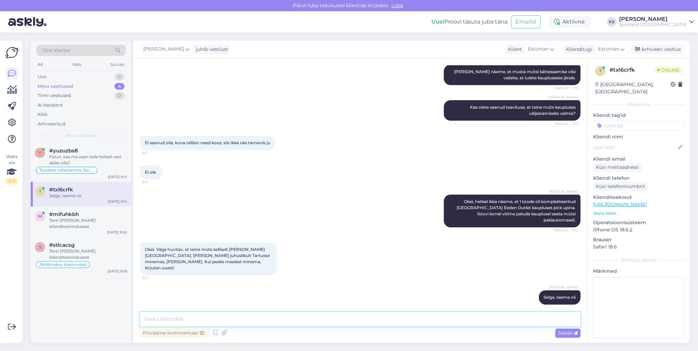
click at [213, 315] on textarea at bounding box center [360, 319] width 440 height 14
paste textarea "as ma saan teile hetkel veel abiks olla?"
type textarea "Kas ma saan teile hetkel veel abiks olla?"
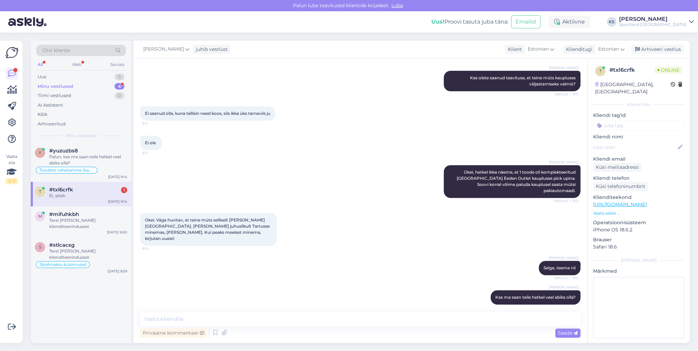
scroll to position [219, 0]
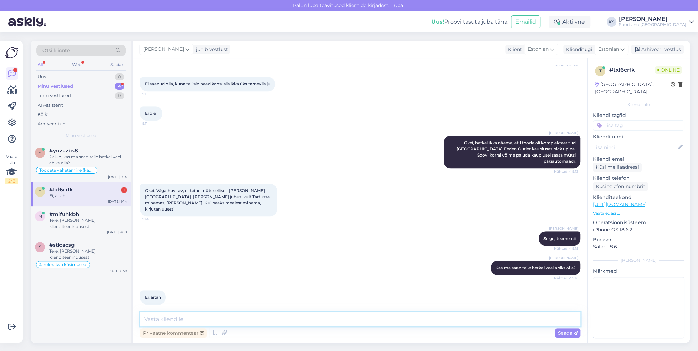
click at [210, 315] on textarea at bounding box center [360, 319] width 440 height 14
type textarea "s"
type textarea "Sellisel juhul soovin teile ilusat päeva!"
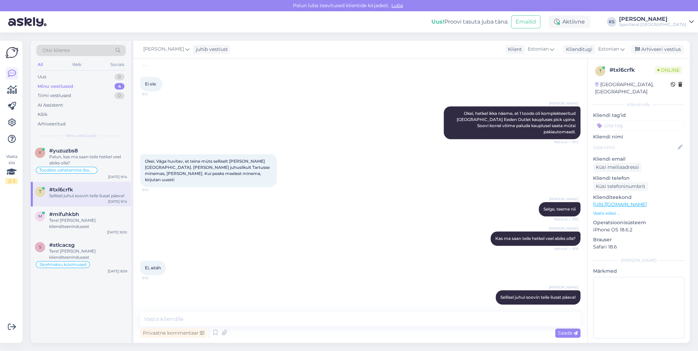
click at [263, 126] on div "[PERSON_NAME], hetkel ikka näeme, et 1 toode oli komplekteeritud [GEOGRAPHIC_DA…" at bounding box center [360, 123] width 440 height 48
click at [628, 120] on input at bounding box center [638, 125] width 91 height 10
type input "telli"
click at [656, 142] on span "Tellimuse [PERSON_NAME] info" at bounding box center [639, 144] width 55 height 4
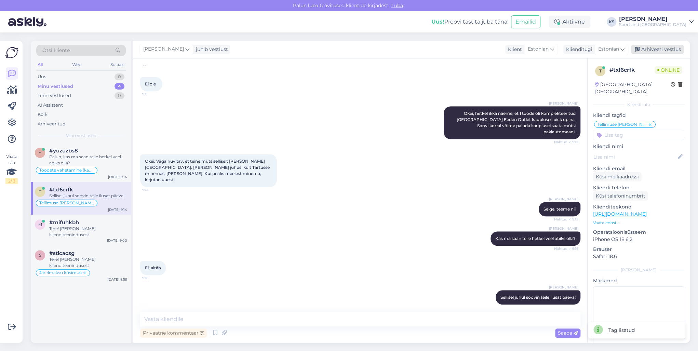
click at [669, 51] on div "Arhiveeri vestlus" at bounding box center [657, 49] width 53 height 9
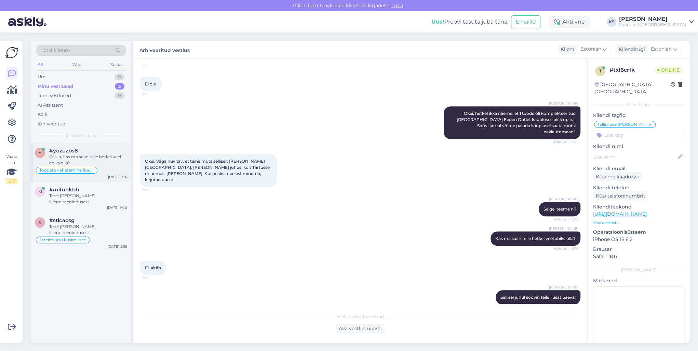
click at [79, 159] on div "Palun, kas ma saan teile hetkel veel abiks olla?" at bounding box center [88, 160] width 78 height 12
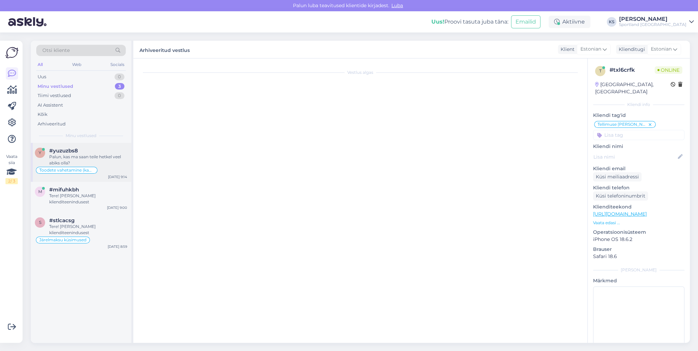
scroll to position [0, 0]
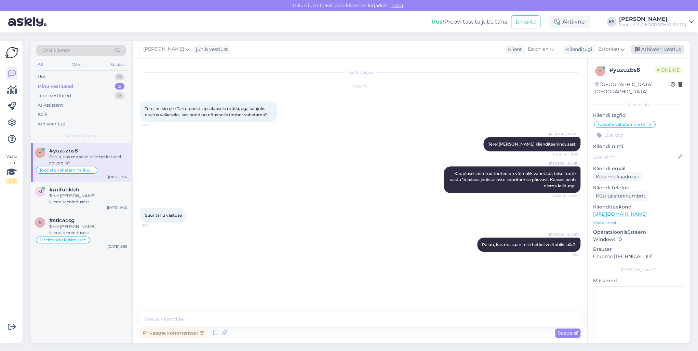
click at [651, 51] on div "Arhiveeri vestlus" at bounding box center [657, 49] width 53 height 9
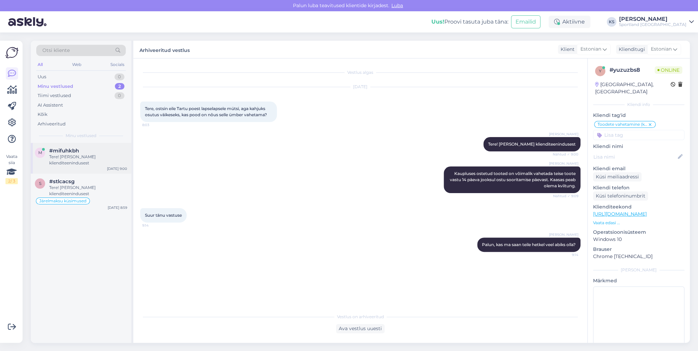
click at [124, 172] on div "m #mifuhkbh Tere! [PERSON_NAME] klienditeenindusest [DATE] 9:00" at bounding box center [81, 158] width 101 height 31
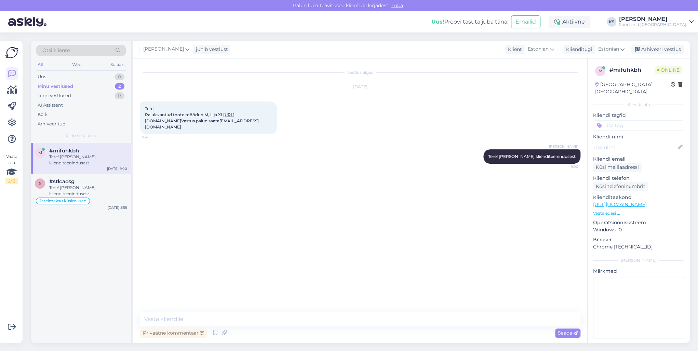
click at [165, 121] on link "[URL][DOMAIN_NAME]" at bounding box center [190, 117] width 90 height 11
click at [529, 159] on span "Tere! [PERSON_NAME] klienditeenindusest" at bounding box center [532, 156] width 88 height 5
drag, startPoint x: 529, startPoint y: 160, endPoint x: 422, endPoint y: 151, distance: 107.7
click at [529, 159] on span "Tere! [PERSON_NAME] klienditeenindusest" at bounding box center [532, 156] width 88 height 5
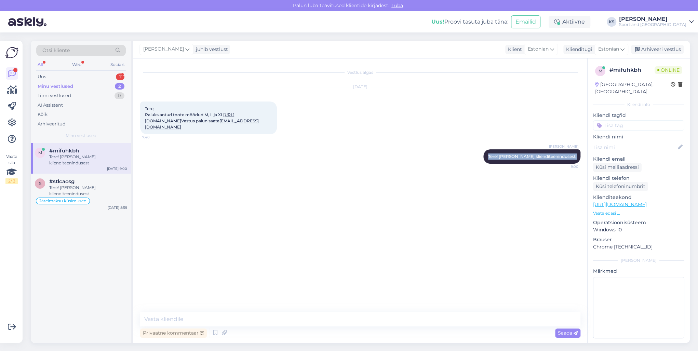
copy div "Tere! [PERSON_NAME] klienditeenindusest 9:00"
click at [118, 77] on div "1" at bounding box center [120, 76] width 9 height 7
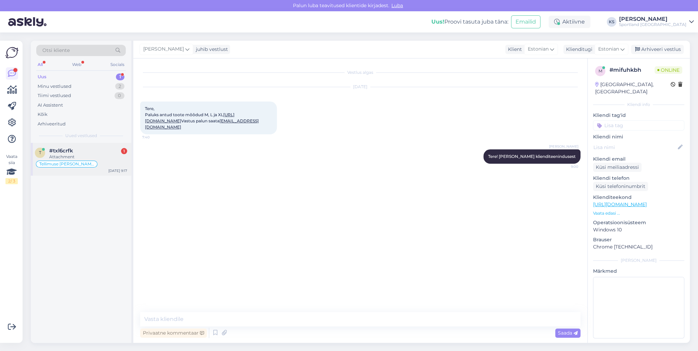
click at [97, 148] on div "#txl6crfk 1" at bounding box center [88, 151] width 78 height 6
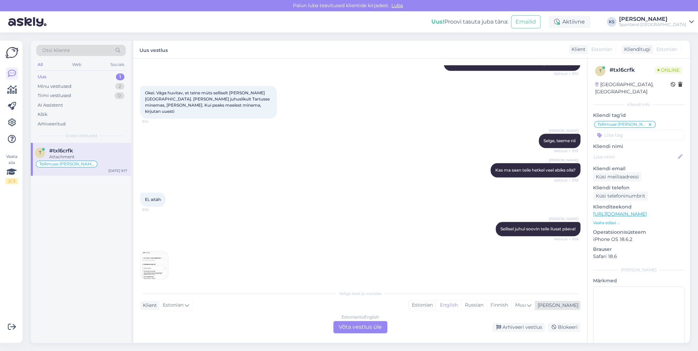
click at [436, 302] on div "Estonian" at bounding box center [423, 305] width 28 height 10
click at [358, 325] on div "Estonian to Estonian Võta vestlus üle" at bounding box center [360, 327] width 54 height 12
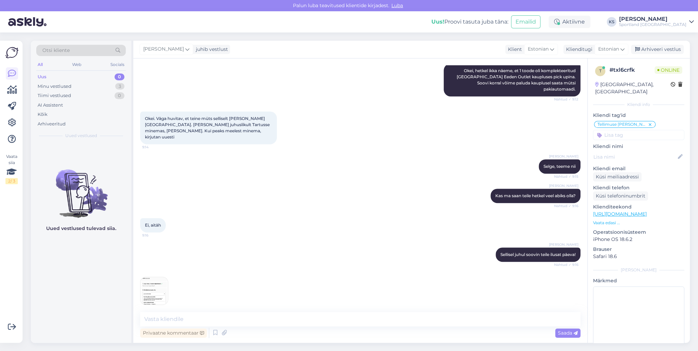
click at [145, 283] on img at bounding box center [154, 290] width 27 height 27
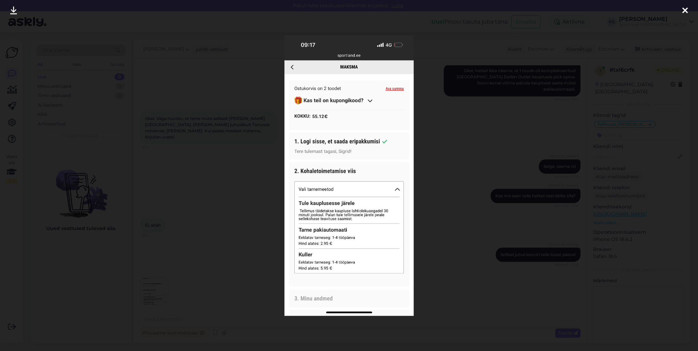
click at [541, 151] on div at bounding box center [349, 175] width 698 height 351
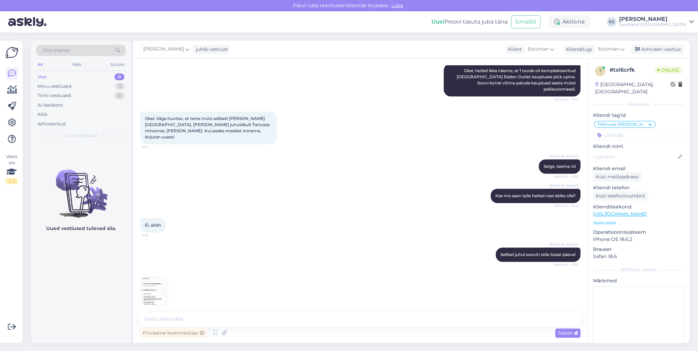
click at [155, 287] on img at bounding box center [154, 290] width 27 height 27
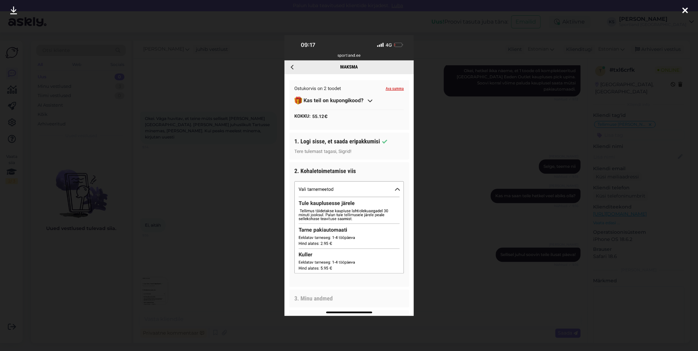
click at [575, 206] on div at bounding box center [349, 175] width 698 height 351
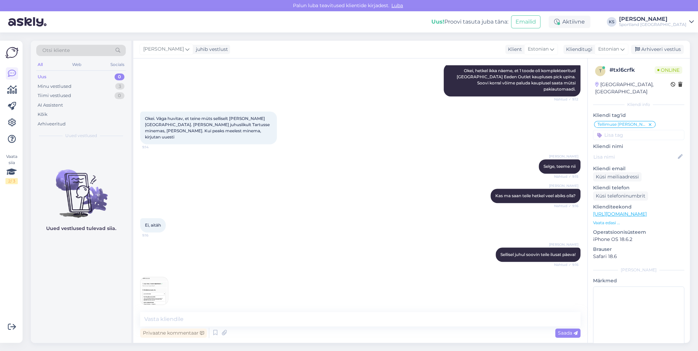
click at [162, 285] on img at bounding box center [154, 290] width 27 height 27
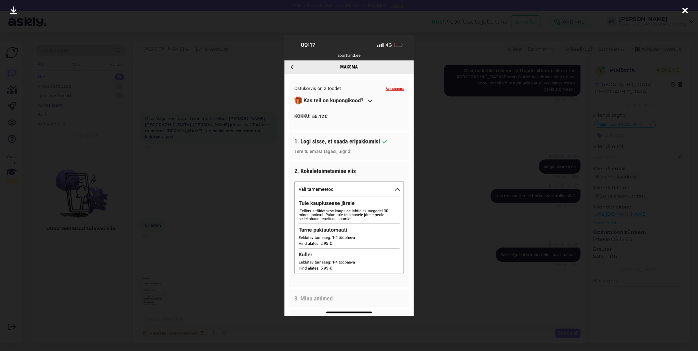
click at [590, 88] on div at bounding box center [349, 175] width 698 height 351
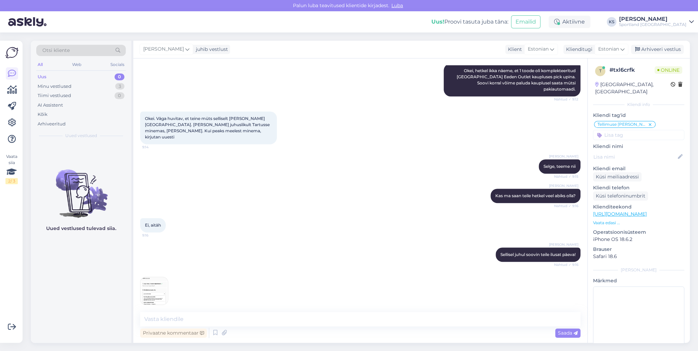
click at [160, 288] on img at bounding box center [154, 290] width 27 height 27
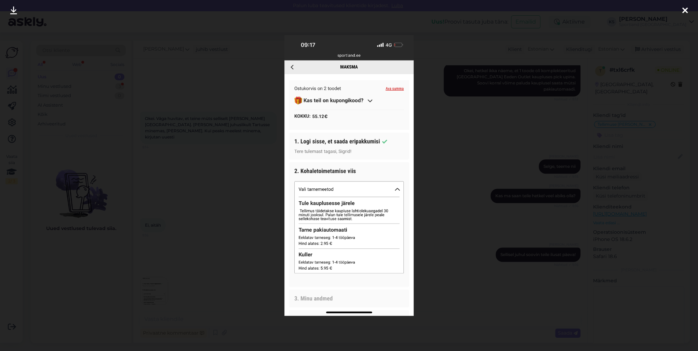
scroll to position [321, 0]
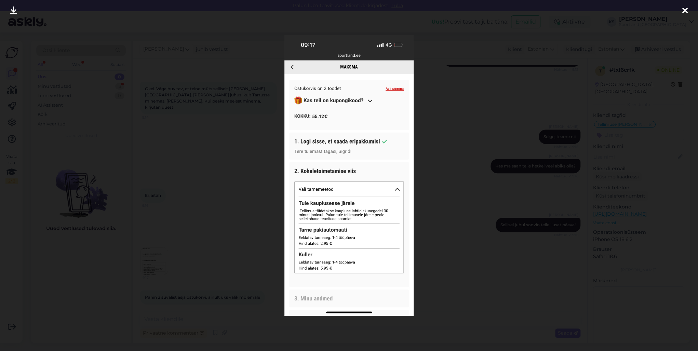
click at [520, 146] on div at bounding box center [349, 175] width 698 height 351
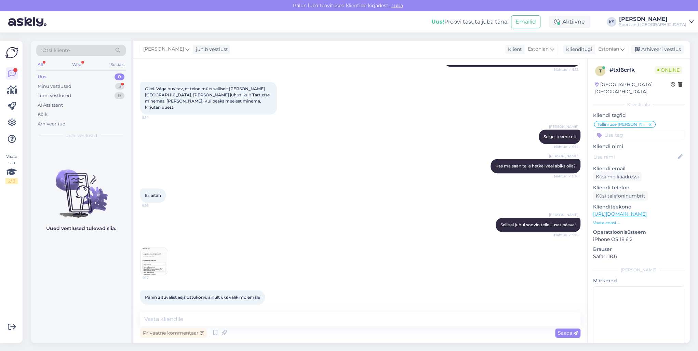
click at [148, 275] on span "9:17" at bounding box center [156, 277] width 26 height 5
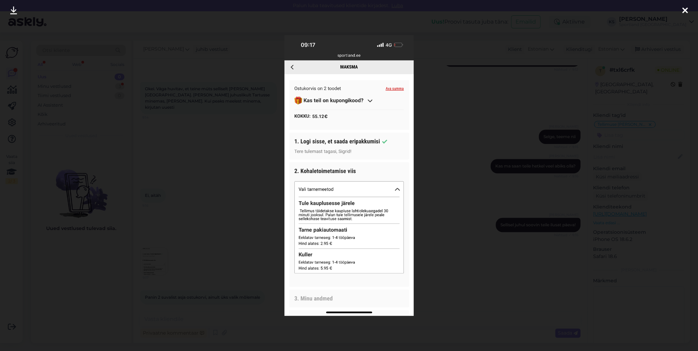
click at [555, 189] on div at bounding box center [349, 175] width 698 height 351
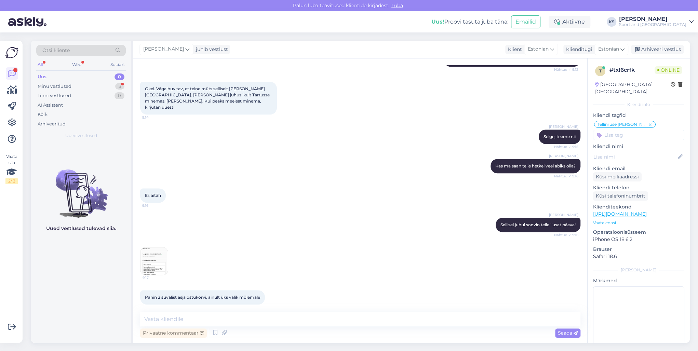
click at [152, 263] on img at bounding box center [154, 260] width 27 height 27
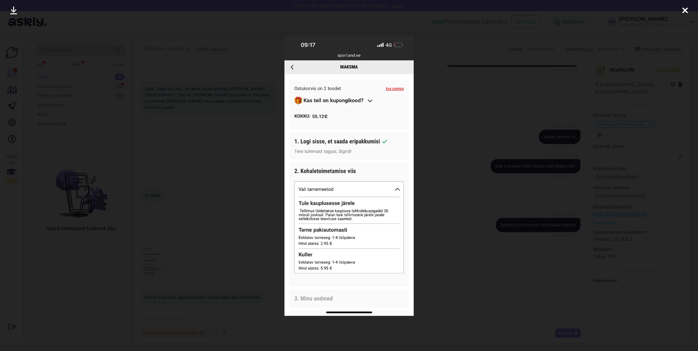
click at [510, 157] on div at bounding box center [349, 175] width 698 height 351
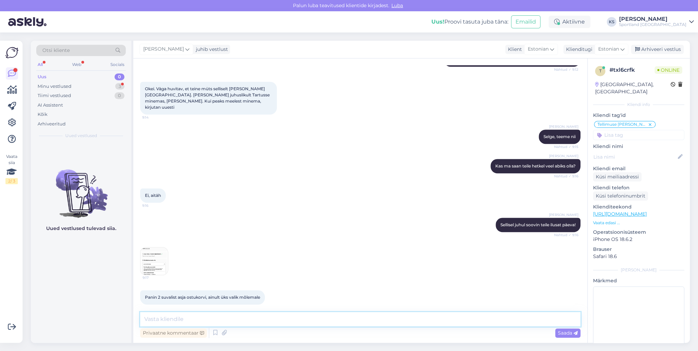
click at [428, 320] on textarea at bounding box center [360, 319] width 440 height 14
type textarea "T"
type textarea "M"
drag, startPoint x: 340, startPoint y: 319, endPoint x: 326, endPoint y: 319, distance: 14.0
click at [326, 319] on textarea "Kui vajutate: Tulen kauplusesse järele ja kõikides kauplustes on saabadal ainul…" at bounding box center [360, 319] width 440 height 14
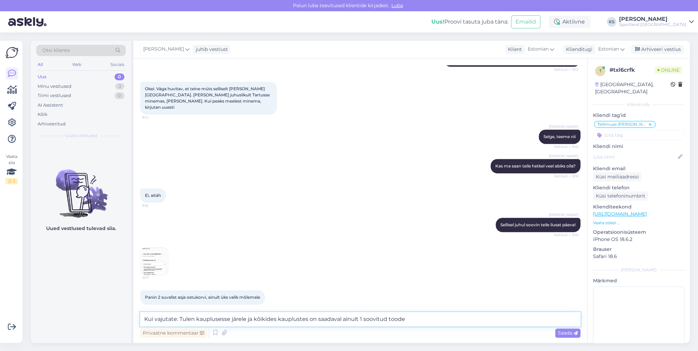
click at [407, 318] on textarea "Kui vajutate: Tulen kauplusesse järele ja kõikides kauplustes on saadaval ainul…" at bounding box center [360, 319] width 440 height 14
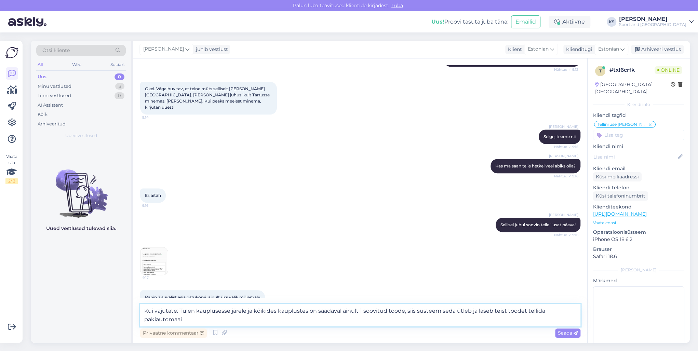
type textarea "Kui vajutate: Tulen kauplusesse järele ja kõikides kauplustes on saadaval ainul…"
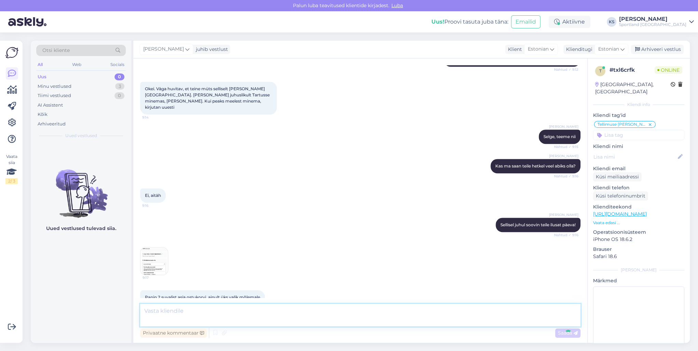
scroll to position [363, 0]
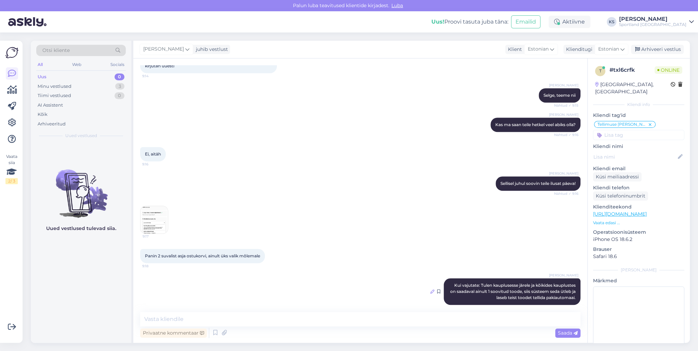
click at [430, 290] on icon at bounding box center [432, 292] width 4 height 4
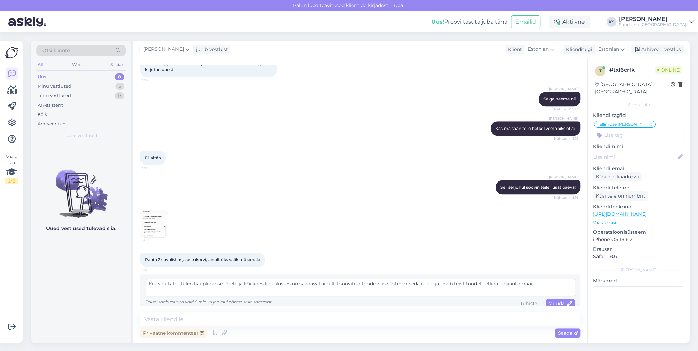
click at [531, 279] on textarea "Kui vajutate: Tulen kauplusesse järele ja kõikides kauplustes on saadaval ainul…" at bounding box center [360, 288] width 429 height 18
type textarea "Kui vajutate: Tulen kauplusesse järele ja kõikides kauplustes on saadaval ainul…"
click at [562, 300] on span "Muuda" at bounding box center [560, 303] width 24 height 6
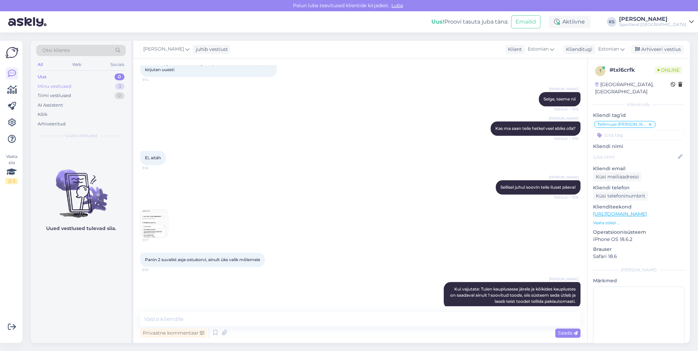
click at [109, 88] on div "Minu vestlused 3" at bounding box center [81, 87] width 90 height 10
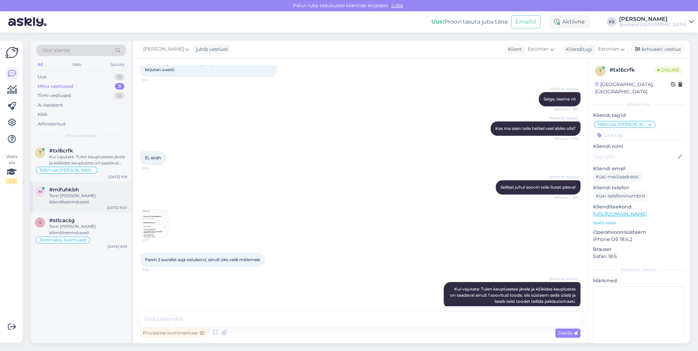
click at [100, 195] on div "Tere! [PERSON_NAME] klienditeenindusest" at bounding box center [88, 199] width 78 height 12
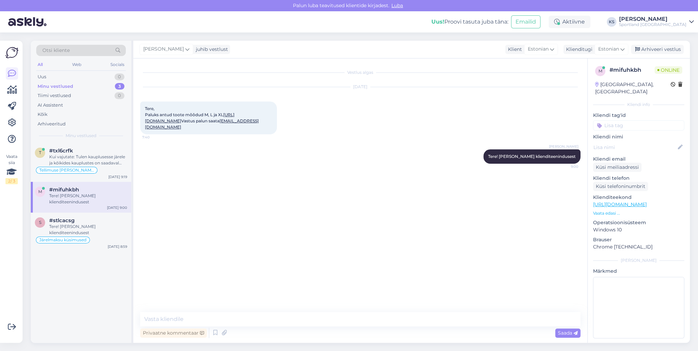
scroll to position [0, 0]
drag, startPoint x: 269, startPoint y: 134, endPoint x: 185, endPoint y: 135, distance: 83.8
click at [185, 134] on div "Tere, Paluks antud toote mõõdud M, L ja XL [URL][DOMAIN_NAME] Vastus palun saat…" at bounding box center [208, 118] width 137 height 33
copy link "[EMAIL_ADDRESS][DOMAIN_NAME]"
click at [270, 320] on textarea at bounding box center [360, 319] width 440 height 14
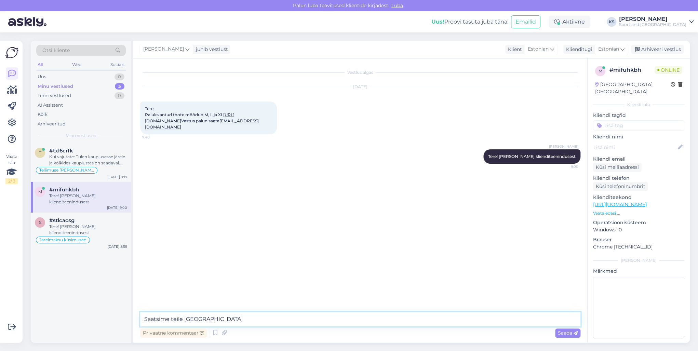
type textarea "Saatsime teile [GEOGRAPHIC_DATA]."
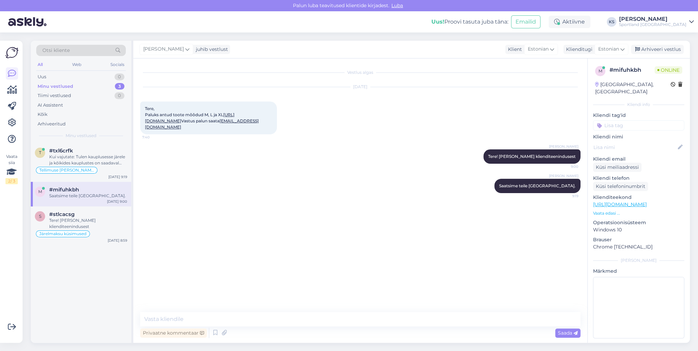
click at [625, 120] on input at bounding box center [638, 125] width 91 height 10
type input "[PERSON_NAME]"
click at [649, 142] on span "Tellimuse [PERSON_NAME] info" at bounding box center [639, 144] width 55 height 4
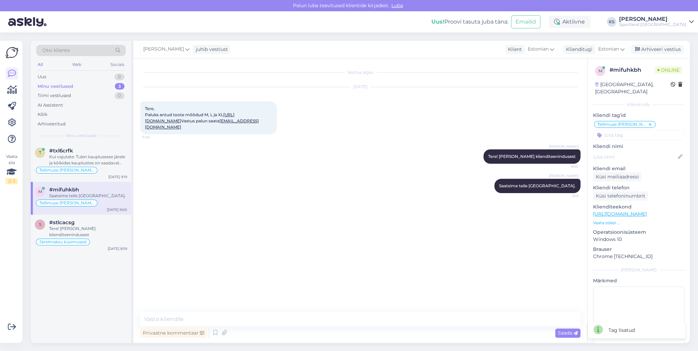
click at [648, 122] on icon at bounding box center [650, 124] width 4 height 5
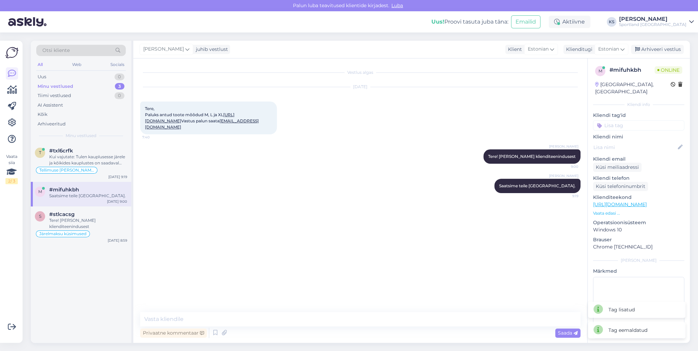
click at [640, 124] on div "m # mifuhkbh Online [GEOGRAPHIC_DATA], [PERSON_NAME] Kliendi info Kliendi tag'i…" at bounding box center [639, 203] width 102 height 290
click at [640, 125] on div "m # mifuhkbh Online [GEOGRAPHIC_DATA], [PERSON_NAME] Kliendi info Kliendi tag'i…" at bounding box center [639, 203] width 102 height 290
click at [639, 121] on input at bounding box center [638, 125] width 91 height 10
type input "toote"
click at [631, 142] on span "Toote üldinfo" at bounding box center [619, 144] width 27 height 4
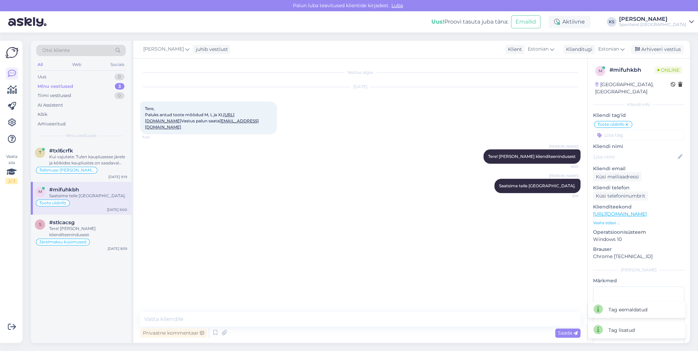
click at [631, 130] on input at bounding box center [638, 135] width 91 height 10
type input "vaba"
click at [642, 151] on span "Vaba aeg" at bounding box center [639, 153] width 18 height 4
click at [659, 51] on div "Arhiveeri vestlus" at bounding box center [657, 49] width 53 height 9
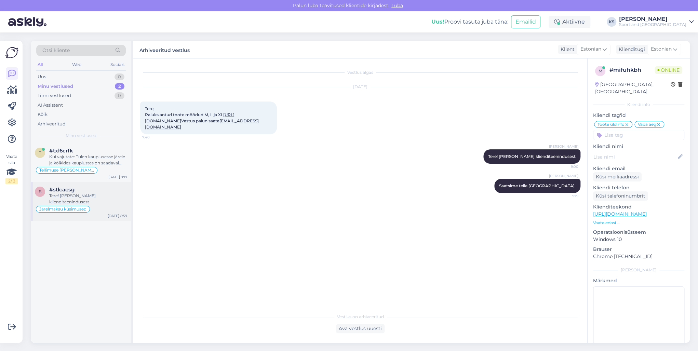
click at [95, 189] on div "#stlcacsg" at bounding box center [88, 190] width 78 height 6
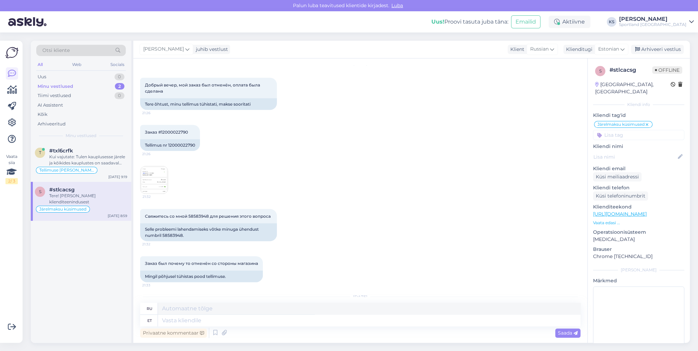
scroll to position [924, 0]
click at [152, 176] on img at bounding box center [154, 180] width 27 height 27
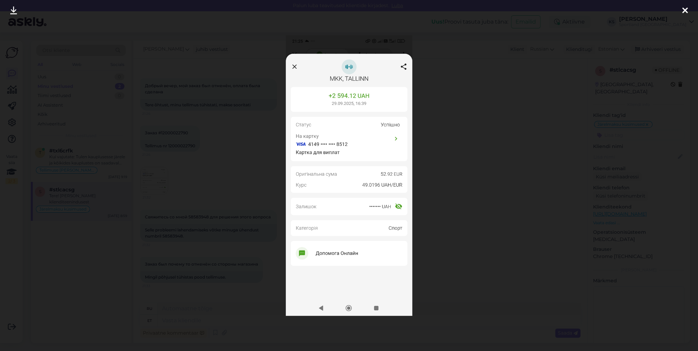
click at [609, 128] on div at bounding box center [349, 175] width 698 height 351
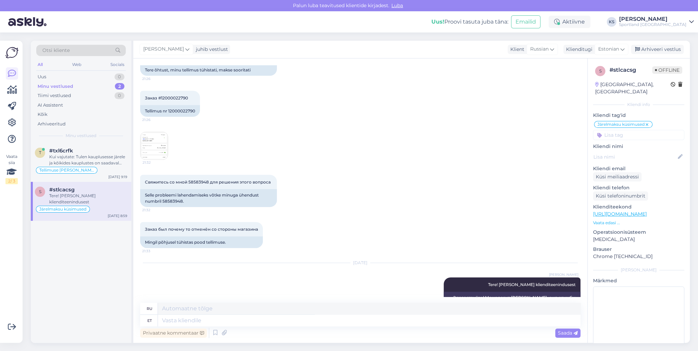
scroll to position [978, 0]
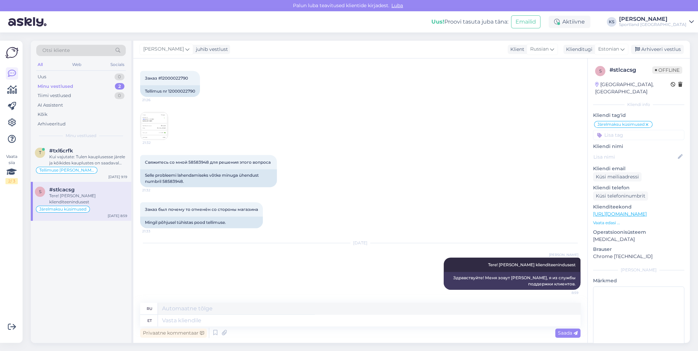
drag, startPoint x: 396, startPoint y: 333, endPoint x: 396, endPoint y: 325, distance: 7.9
click at [396, 333] on div "Privaatne kommentaar Saada" at bounding box center [360, 332] width 440 height 13
drag, startPoint x: 396, startPoint y: 319, endPoint x: 633, endPoint y: 331, distance: 237.6
click at [396, 318] on textarea at bounding box center [369, 321] width 423 height 12
type textarea "Hetkel"
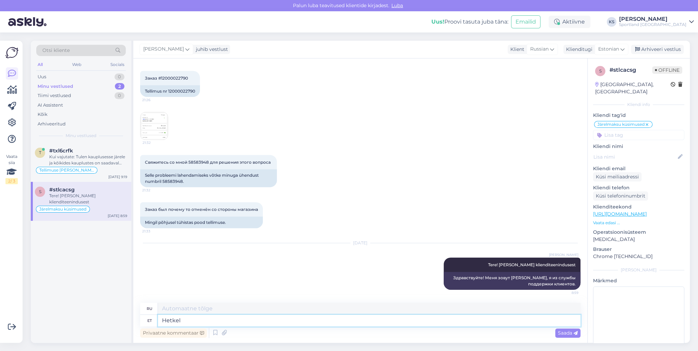
type textarea "В настоящее время"
type textarea "Hetkel näem. et"
type textarea "Сейчас посмотрим."
type textarea "Hetkel näem, et"
type textarea "Сейчас я вижу,"
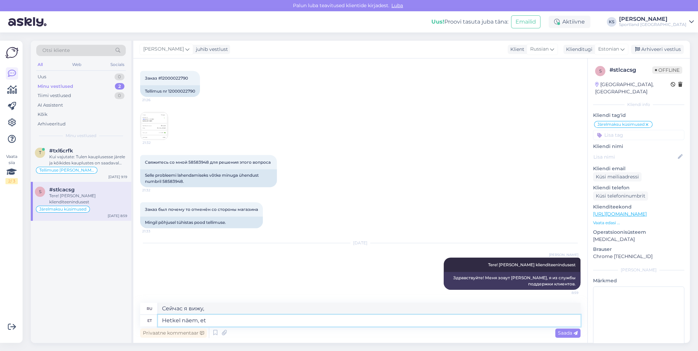
type textarea "Hetkel näem, et"
type textarea "На данный момент я вижу, что"
click at [196, 321] on textarea "Hetkel näem, et" at bounding box center [369, 321] width 423 height 12
type textarea "Hetkel näeme, et"
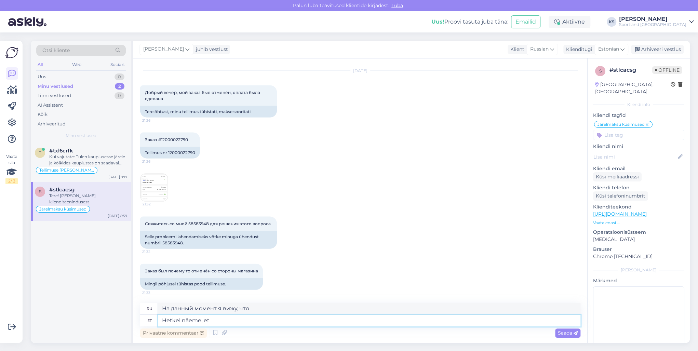
type textarea "В настоящее время мы видим, что"
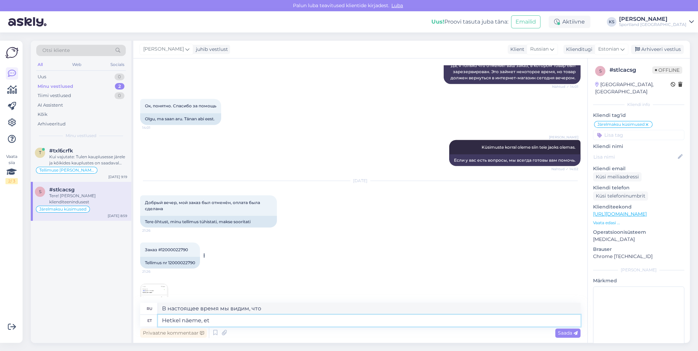
scroll to position [869, 0]
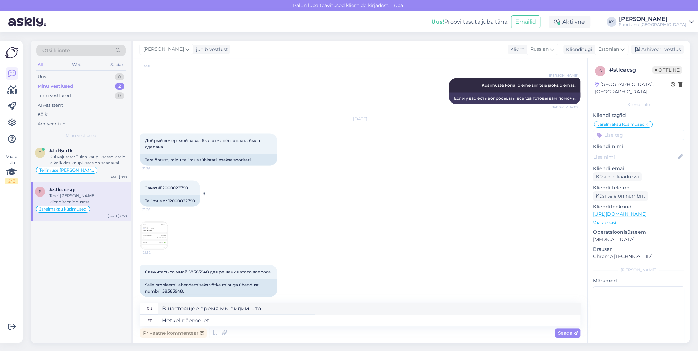
click at [176, 202] on div "Tellimus nr 12000022790" at bounding box center [170, 201] width 60 height 12
copy div "12000022790"
click at [237, 321] on textarea "Hetkel näeme, et" at bounding box center [369, 321] width 423 height 12
paste textarea "12000022790"
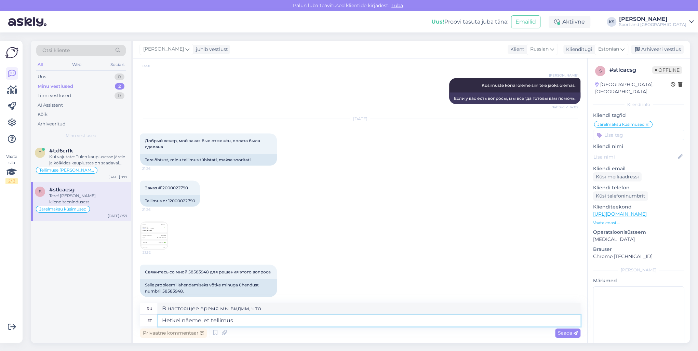
type textarea "Hetkel näeme, et tellimus 12000022790"
type textarea "В настоящее время мы видим, что заказ"
type textarea "Hetkel näeme, et tellimus 12000022790 ei"
type textarea "В настоящее время мы видим этот заказ 12000022790"
type textarea "Hetkel näeme, et tellimus 12000022790 ei l"
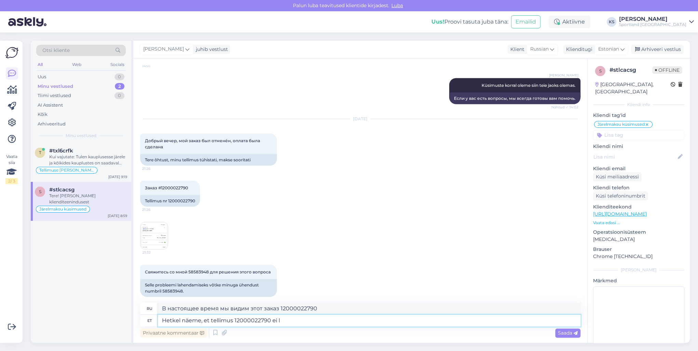
type textarea "На данный момент мы видим, что заказ 12000022790 не"
type textarea "Hetkel näeme, et tellimus 12000022790 ei läinud"
type textarea "В настоящее время мы видим, что заказ 12000022790 не был выполнен."
type textarea "Hetkel näeme, et tellimus 12000022790 ei läinud [PERSON_NAME] sum"
type textarea "В настоящее время мы видим, что заказ 12000022790 не был выполнен [PERSON_NAME]"
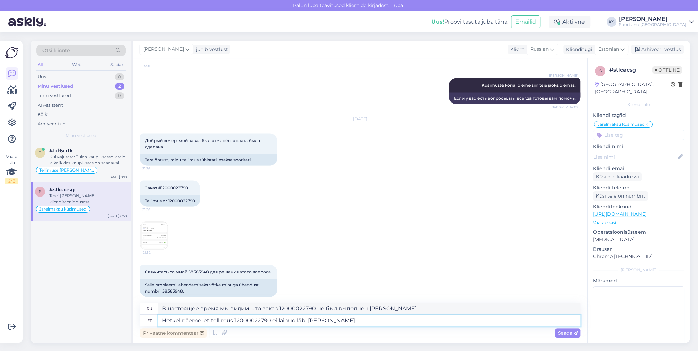
type textarea "Hetkel näeme, et tellimus 12000022790 ei läinud läbi [PERSON_NAME] a"
type textarea "В настоящее время мы видим, что заказ 12000022790 не был выполнен, а сумма"
type textarea "Hetkel näeme, et tellimus 12000022790 ei läinud läbi [PERSON_NAME] ei ol"
type textarea "На данный момент мы видим, что заказ 12000022790 не прошел и сумма не указана."
type textarea "Hetkel näeme, et tellimus 12000022790 ei läinud läbi [PERSON_NAME] ei ole me"
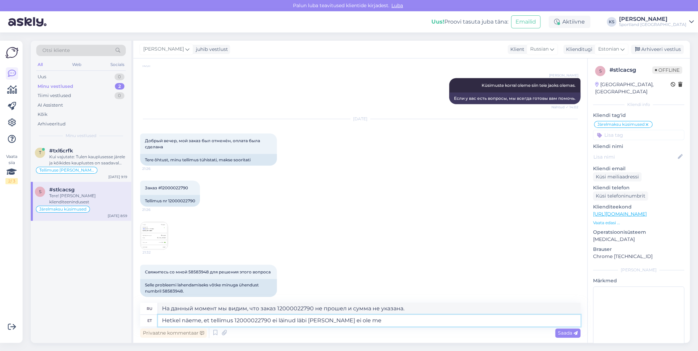
type textarea "В настоящее время мы видим, что заказ 12000022790 не был выполнен, и сумма не у…"
type textarea "Hetkel näeme, et tellimus 12000022790 ei läinud läbi [PERSON_NAME] ei [PERSON_N…"
type textarea "В настоящее время мы видим, что заказ 12000022790 не был выполнен, и сумма нам …"
type textarea "Hetkel näeme, et tellimus 12000022790 ei läinud läbi [PERSON_NAME] ei [PERSON_N…"
type textarea "В настоящее время мы видим, что заказ 12000022790 не был выполнен, и мы не полу…"
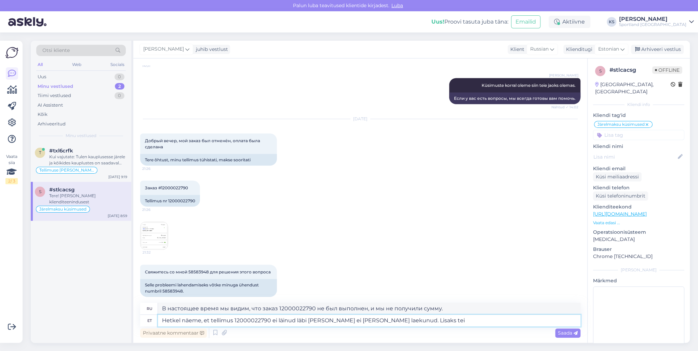
type textarea "Hetkel näeme, et tellimus 12000022790 ei läinud läbi [PERSON_NAME] ei [PERSON_N…"
type textarea "В настоящее время мы видим, что заказ 12000022790 не был выполнен, и сумма не б…"
type textarea "Hetkel näeme, et tellimus 12000022790 ei läinud läbi [PERSON_NAME] ei [PERSON_N…"
type textarea "В настоящее время мы видим, что заказ 12000022790 не был выполнен, и сумма не б…"
type textarea "Hetkel näeme, et tellimus 12000022790 ei läinud läbi [PERSON_NAME] ei [PERSON_N…"
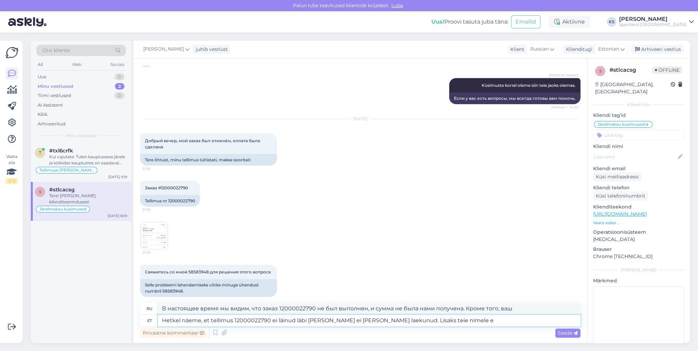
type textarea "В настоящее время мы видим, что заказ 12000022790 не был выполнен, и сумма не б…"
type textarea "Hetkel näeme, et tellimus 12000022790 ei läinud läbi [PERSON_NAME] ei [PERSON_N…"
type textarea "В настоящее время мы видим, что заказ 12000022790 не был обработан, и сумма не …"
type textarea "Hetkel näeme, et tellimus 12000022790 ei läinud läbi [PERSON_NAME] ei [PERSON_N…"
type textarea "В настоящее время мы видим, что заказ 12000022790 не был выполнен, и сумма не б…"
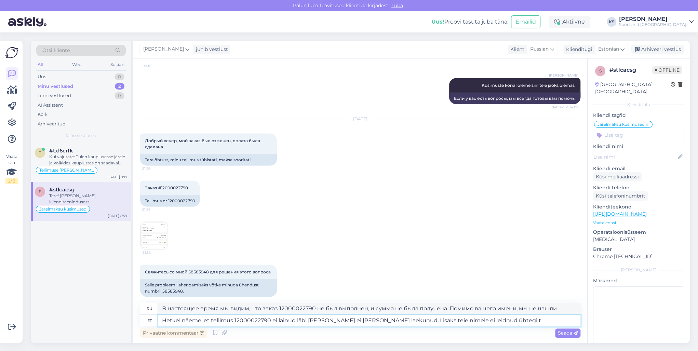
type textarea "Hetkel näeme, et tellimus 12000022790 ei läinud läbi [PERSON_NAME] ei [PERSON_N…"
type textarea "В настоящее время мы видим, что заказ 12000022790 не был выполнен, и сумма не б…"
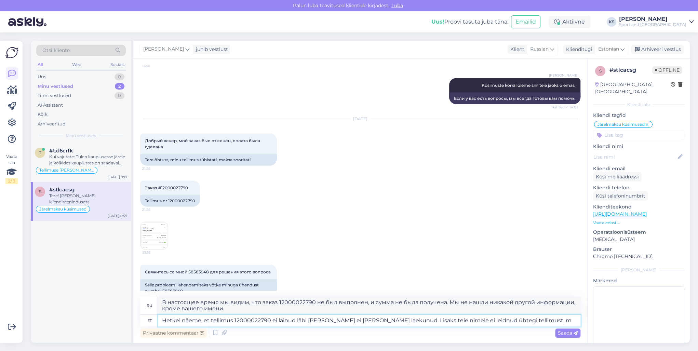
type textarea "Hetkel näeme, et tellimus 12000022790 ei läinud läbi [PERSON_NAME] ei [PERSON_N…"
type textarea "В настоящее время мы видим, что заказ 12000022790 не был обработан, и сумма не …"
type textarea "Hetkel näeme, et tellimus 12000022790 ei läinud läbi [PERSON_NAME] ei [PERSON_N…"
type textarea "В настоящее время мы видим, что заказ 12000022790 не был обработан, и сумма не …"
type textarea "Hetkel näeme, et tellimus 12000022790 ei läinud läbi [PERSON_NAME] ei [PERSON_N…"
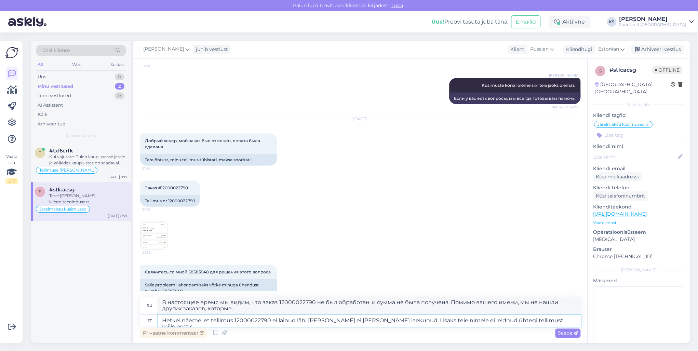
type textarea "В настоящее время мы видим, что заказ 12000022790 не был обработан, и сумма не …"
type textarea "Hetkel näeme, et tellimus 12000022790 ei läinud läbi [PERSON_NAME] ei [PERSON_N…"
type textarea "В настоящее время мы видим, что заказ 12000022790 не был обработан, и сумма не …"
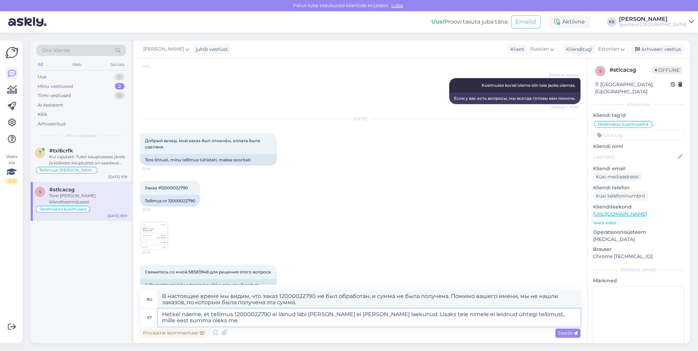
type textarea "Hetkel näeme, et tellimus 12000022790 ei läinud läbi [PERSON_NAME] ei [PERSON_N…"
type textarea "В настоящее время мы видим, что заказ 12000022790 не был обработан, и сумма не …"
type textarea "Hetkel näeme, et tellimus 12000022790 ei läinud läbi [PERSON_NAME] ei [PERSON_N…"
type textarea "В настоящее время мы видим, что заказ 12000022790 не был обработан, и сумма к н…"
type textarea "Hetkel näeme, et tellimus 12000022790 ei läinud läbi [PERSON_NAME] ei [PERSON_N…"
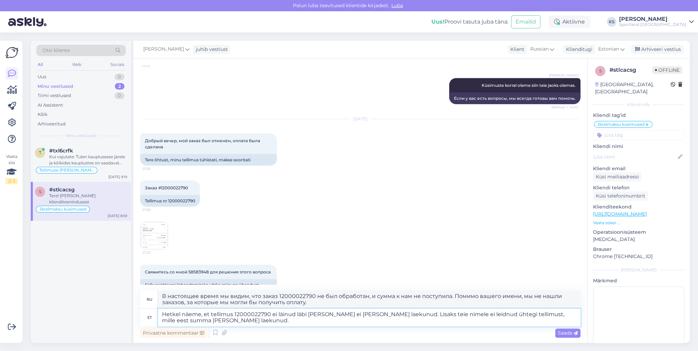
type textarea "В настоящее время мы видим, что заказ 12000022790 не был обработан, и сумма к н…"
click at [440, 313] on textarea "Hetkel näeme, et tellimus 12000022790 ei läinud läbi [PERSON_NAME] ei [PERSON_N…" at bounding box center [369, 318] width 423 height 18
drag, startPoint x: 477, startPoint y: 313, endPoint x: 446, endPoint y: 314, distance: 30.8
click at [446, 314] on textarea "Hetkel näeme, et tellimus 12000022790 ei läinud läbi [PERSON_NAME] ei [PERSON_N…" at bounding box center [369, 318] width 423 height 18
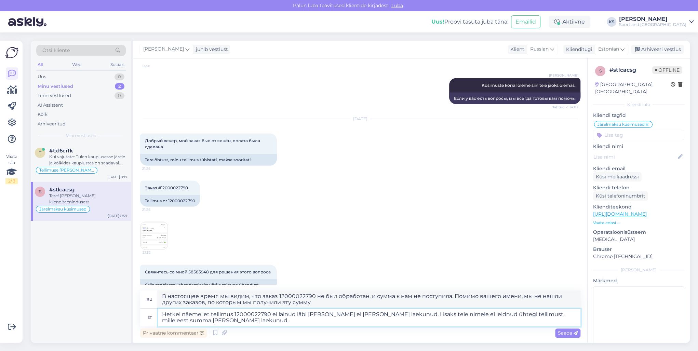
type textarea "Hetkel näeme, et tellimus 12000022790 ei läinud läbi [PERSON_NAME] ei [PERSON_N…"
click at [492, 315] on textarea "Hetkel näeme, et tellimus 12000022790 ei läinud läbi [PERSON_NAME] ei [PERSON_N…" at bounding box center [369, 318] width 423 height 18
type textarea "В настоящее время мы видим, что заказ 12000022790 не был обработан, и мы не пол…"
paste textarea "ei leidnud"
type textarea "Hetkel näeme, et tellimus 12000022790 ei läinud läbi [PERSON_NAME] ei [PERSON_N…"
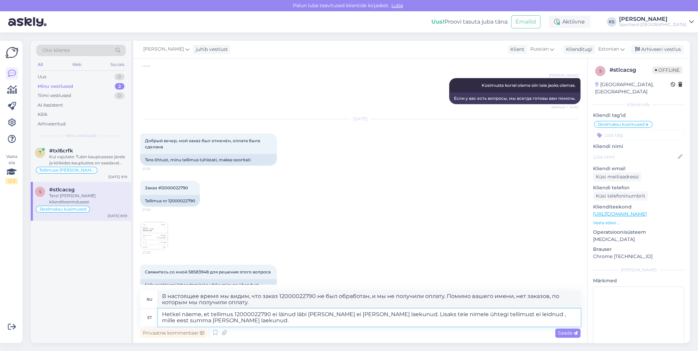
type textarea "В настоящее время мы видим, что заказ 12000022790 не был обработан, и сумма к н…"
click at [441, 320] on textarea "Hetkel näeme, et tellimus 12000022790 ei läinud läbi [PERSON_NAME] ei [PERSON_N…" at bounding box center [369, 318] width 423 height 18
click at [453, 318] on textarea "Hetkel näeme, et tellimus 12000022790 ei läinud läbi [PERSON_NAME] ei [PERSON_N…" at bounding box center [369, 318] width 423 height 18
click at [439, 318] on textarea "Hetkel näeme, et tellimus 12000022790 ei läinud läbi [PERSON_NAME] ei [PERSON_N…" at bounding box center [369, 318] width 423 height 18
click at [448, 315] on textarea "Hetkel näeme, et tellimus 12000022790 ei läinud läbi [PERSON_NAME] ei [PERSON_N…" at bounding box center [369, 318] width 423 height 18
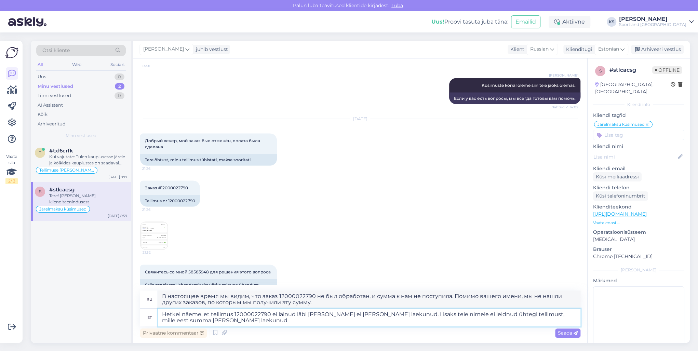
drag, startPoint x: 445, startPoint y: 314, endPoint x: 416, endPoint y: 316, distance: 28.4
click at [416, 316] on textarea "Hetkel näeme, et tellimus 12000022790 ei läinud läbi [PERSON_NAME] ei [PERSON_N…" at bounding box center [369, 318] width 423 height 18
type textarea "Hetkel näeme, et tellimus 12000022790 ei läinud läbi [PERSON_NAME] ei [PERSON_N…"
type textarea "В настоящее время мы видим, что заказ 12000022790 не был обработан, и сумма к н…"
click at [529, 318] on textarea "Hetkel näeme, et tellimus 12000022790 ei läinud läbi [PERSON_NAME] ei [PERSON_N…" at bounding box center [369, 318] width 423 height 18
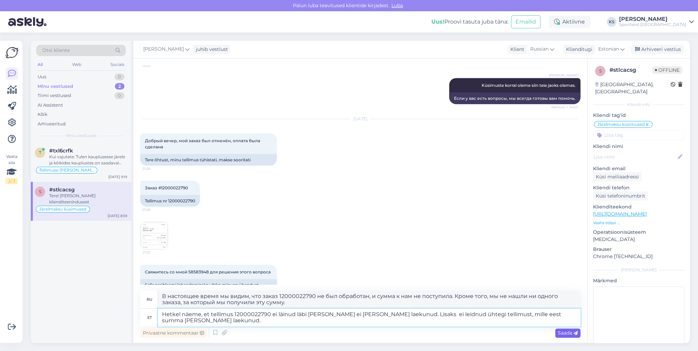
type textarea "Hetkel näeme, et tellimus 12000022790 ei läinud läbi [PERSON_NAME] ei [PERSON_N…"
click at [564, 329] on div "Saada" at bounding box center [567, 333] width 25 height 9
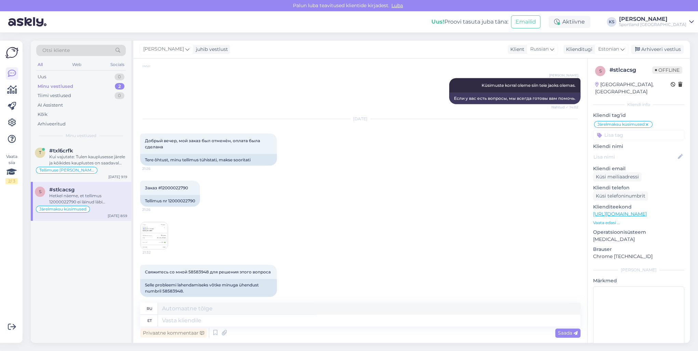
scroll to position [1050, 0]
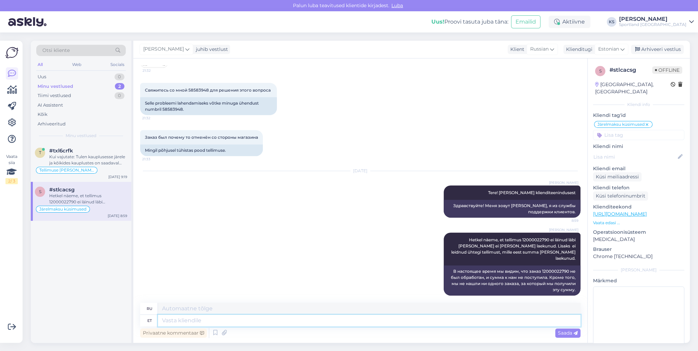
click at [516, 321] on textarea at bounding box center [369, 321] width 423 height 12
type textarea "Võimalik, e"
type textarea "Возможно,"
type textarea "Võimalik, et"
type textarea "Возможно, что"
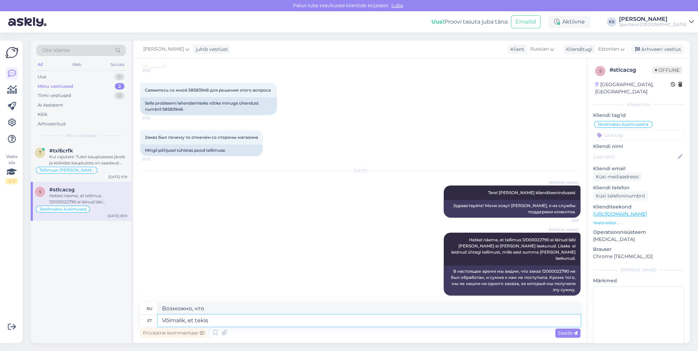
type textarea "Võimalik, et tekis m"
type textarea "Вполне возможно, что там было"
type textarea "Võimalik, et tekis ming"
type textarea "Возможно, что-то произошло."
type textarea "Võimalik, et tekis mingi"
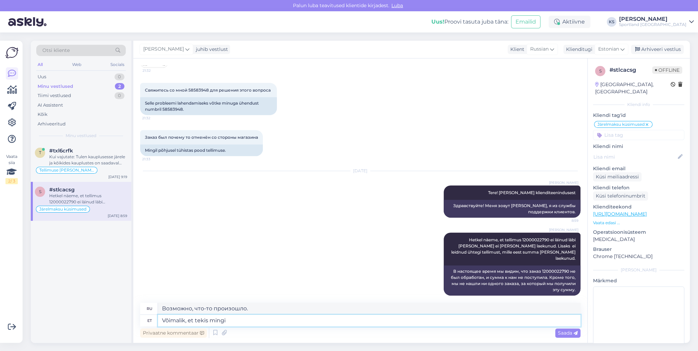
type textarea "Вполне возможно, что некоторые"
type textarea "Võimalik, et tekis mingi [PERSON_NAME]"
type textarea "Возможно, произошла ошибка."
type textarea "Võimalik, et tekis mingi [PERSON_NAME]"
type textarea "Возможно, произошла какая-то ошибка и"
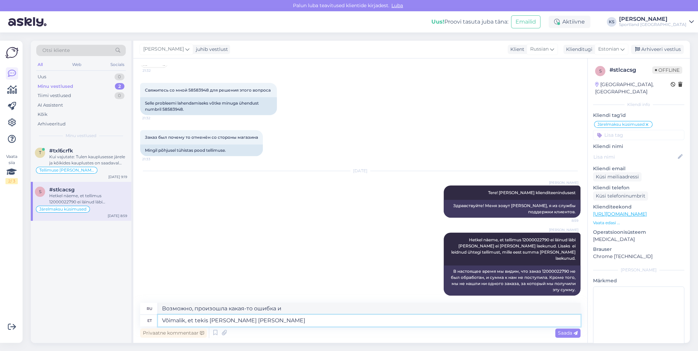
type textarea "Võimalik, et tekis [PERSON_NAME] [PERSON_NAME] p"
type textarea "Возможно, произошла какая-то ошибка, и вы"
type textarea "Võimalik, et tekis [PERSON_NAME] [PERSON_NAME] pank"
type textarea "Возможно, произошла какая-то ошибка, и ваш банк"
type textarea "Võimalik, et tekis [PERSON_NAME] [PERSON_NAME] pank broneeris su"
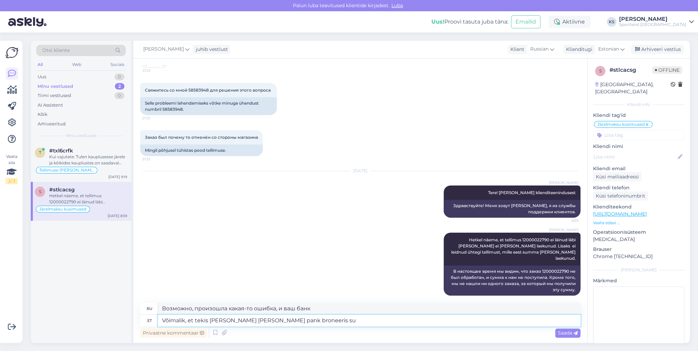
type textarea "Возможно, произошла ошибка, и ваш банк заблокировал"
type textarea "Võimalik, et tekis [PERSON_NAME] [PERSON_NAME] pank broneeris [PERSON_NAME]"
type textarea "Возможно, произошла ошибка, и ваш банк зарезервировал сумму."
type textarea "Võimalik, et tekis [PERSON_NAME] [PERSON_NAME] pank broneeris [PERSON_NAME] se"
type textarea "Возможно, произошла ошибка, и ваш банк зарезервировал сумму [PERSON_NAME]"
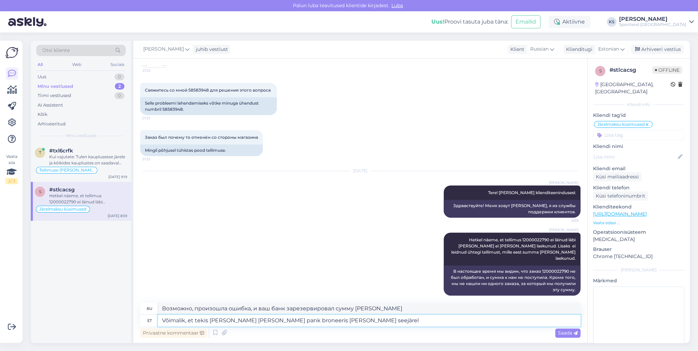
type textarea "Võimalik, et tekis [PERSON_NAME] [PERSON_NAME] pank broneeris [PERSON_NAME] see…"
type textarea "Возможно, произошла ошибка, и ваш банк зарезервировал сумму, а затем"
type textarea "Võimalik, et tekis [PERSON_NAME] [PERSON_NAME] pank broneeris [PERSON_NAME] see…"
type textarea "Возможно, произошла ошибка, и ваш банк зарезервировал сумму, а затем разблокиро…"
type textarea "Võimalik, et tekis [PERSON_NAME] [PERSON_NAME] pank broneeris [PERSON_NAME] see…"
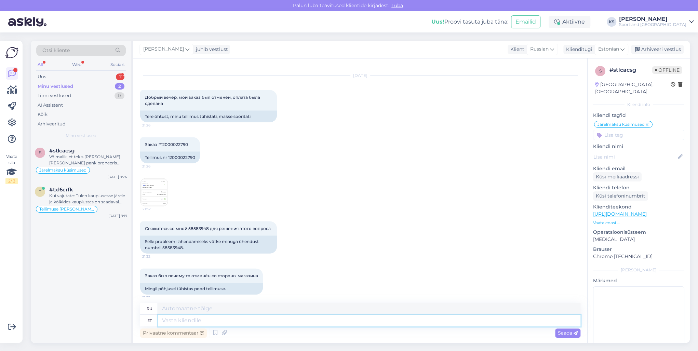
scroll to position [1076, 0]
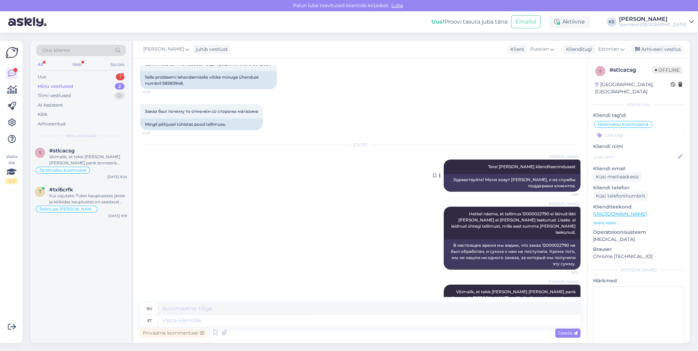
click at [515, 165] on span "Tere! [PERSON_NAME] klienditeenindusest" at bounding box center [532, 166] width 88 height 5
copy div "Tere! [PERSON_NAME] klienditeenindusest 8:59"
click at [671, 51] on div "Arhiveeri vestlus" at bounding box center [657, 49] width 53 height 9
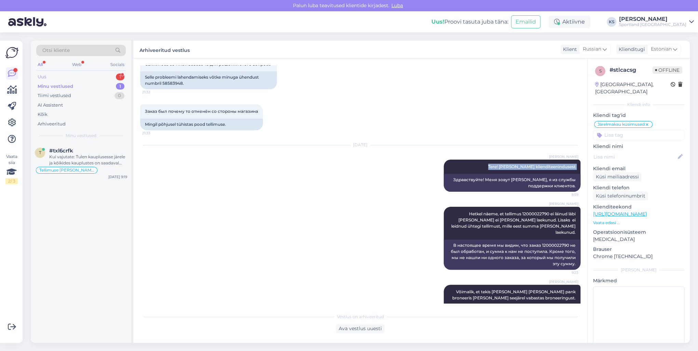
click at [88, 74] on div "Uus 1" at bounding box center [81, 77] width 90 height 10
click at [95, 161] on div "Toodete vahetamine (kauplus)" at bounding box center [67, 164] width 62 height 7
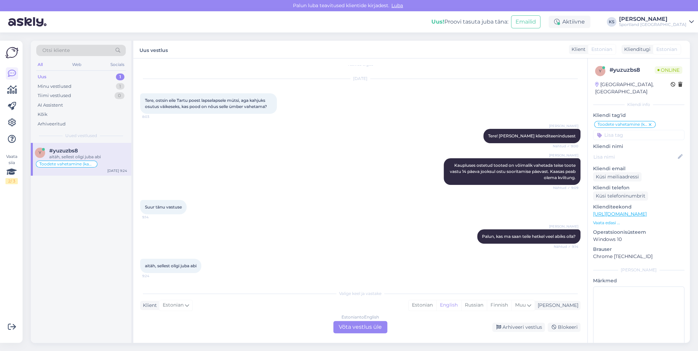
click at [451, 299] on div "Valige [PERSON_NAME] vastake Klient Estonian Mina Estonian English Russian Finn…" at bounding box center [360, 309] width 440 height 47
click at [436, 306] on div "Estonian" at bounding box center [423, 305] width 28 height 10
click at [370, 329] on div "Estonian to Estonian Võta vestlus üle" at bounding box center [360, 327] width 54 height 12
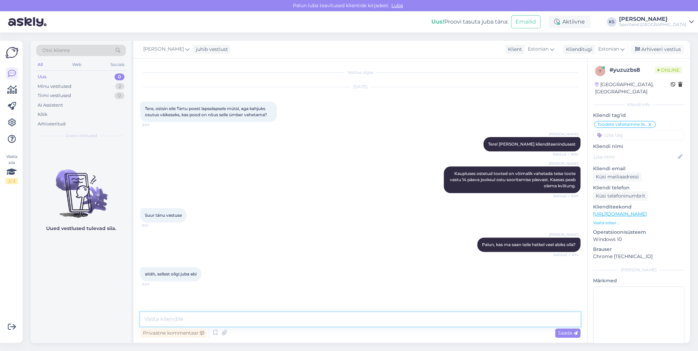
click at [313, 326] on textarea at bounding box center [360, 319] width 440 height 14
type textarea "Suurepärane, sellisel juhul soovin teile ilusat päeva!"
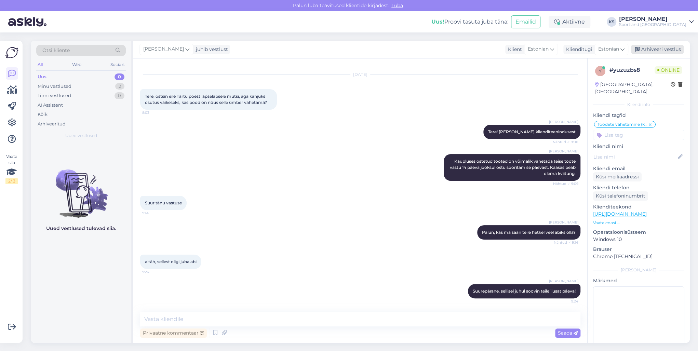
click at [666, 51] on div "Arhiveeri vestlus" at bounding box center [657, 49] width 53 height 9
click at [88, 86] on div "Minu vestlused 1" at bounding box center [81, 87] width 90 height 10
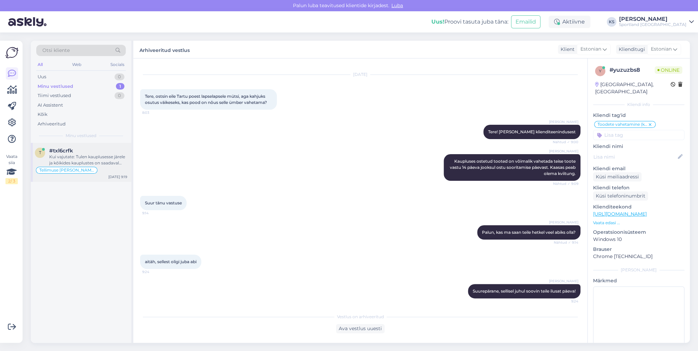
click at [104, 162] on div "Kui vajutate: Tulen kauplusesse järele ja kõikides kauplustes on saadaval ainul…" at bounding box center [88, 160] width 78 height 12
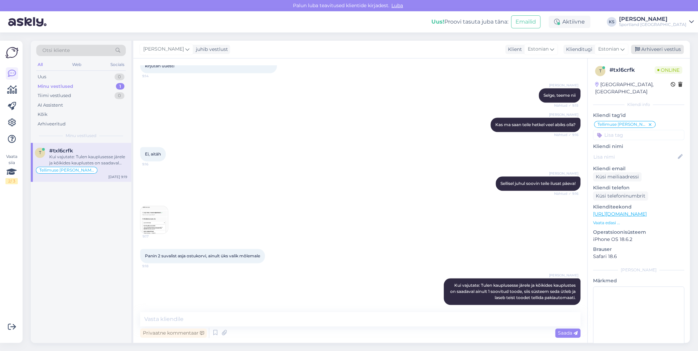
click at [660, 49] on div "Arhiveeri vestlus" at bounding box center [657, 49] width 53 height 9
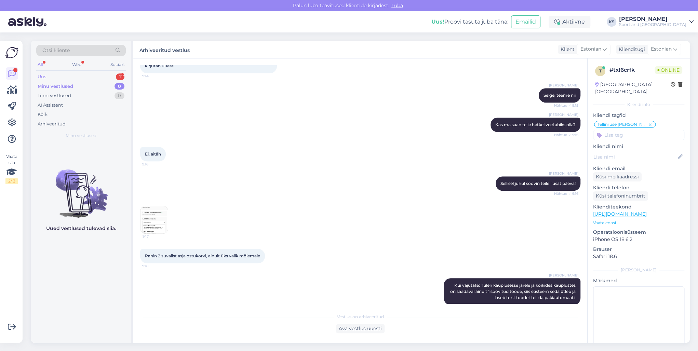
click at [111, 76] on div "Uus 1" at bounding box center [81, 77] width 90 height 10
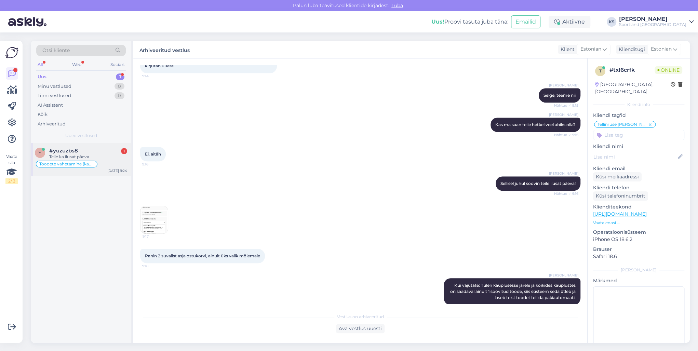
click at [97, 150] on div "#yuzuzbs8 1" at bounding box center [88, 151] width 78 height 6
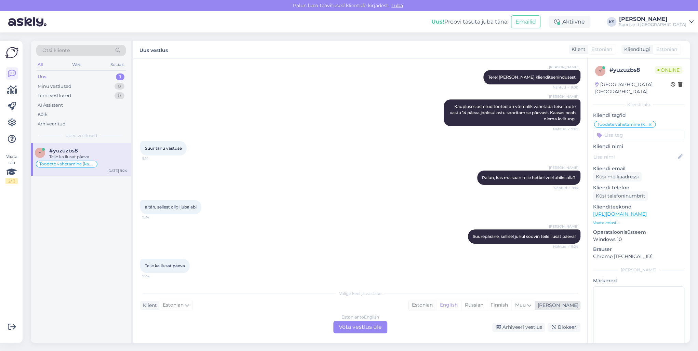
click at [436, 305] on div "Estonian" at bounding box center [423, 305] width 28 height 10
click at [380, 324] on div "Estonian to Estonian Võta vestlus üle" at bounding box center [360, 327] width 54 height 12
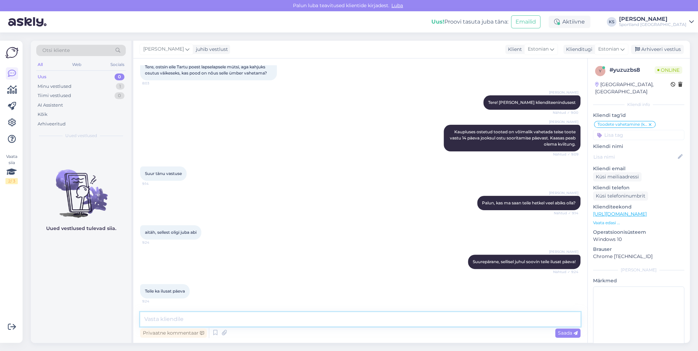
click at [379, 320] on textarea at bounding box center [360, 319] width 440 height 14
type textarea "Tänan!🌞"
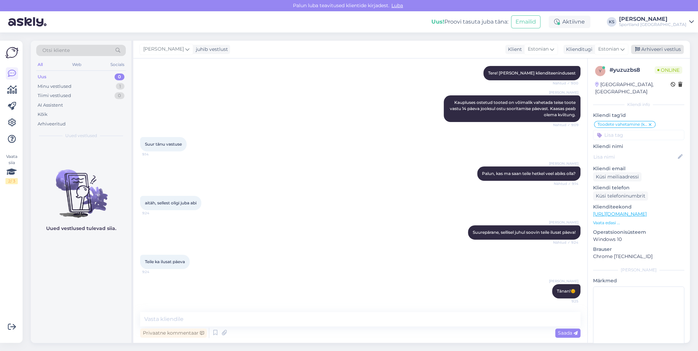
click at [666, 49] on div "Arhiveeri vestlus" at bounding box center [657, 49] width 53 height 9
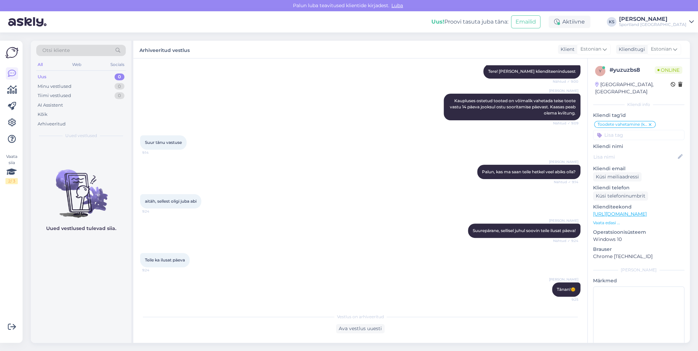
scroll to position [73, 0]
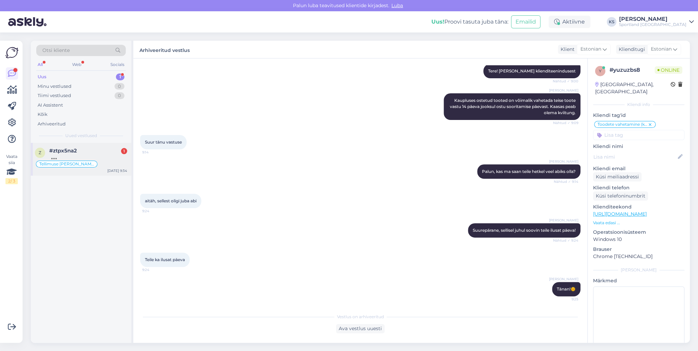
click at [102, 164] on div "Tellimuse [PERSON_NAME] info" at bounding box center [81, 164] width 92 height 8
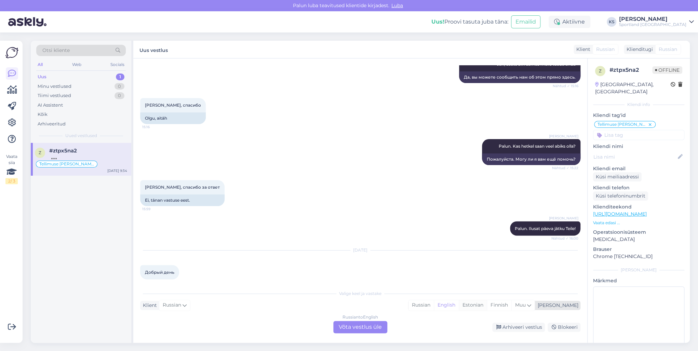
click at [487, 306] on div "Estonian" at bounding box center [473, 305] width 28 height 10
click at [379, 324] on div "Russian to Estonian Võta vestlus üle" at bounding box center [360, 327] width 54 height 12
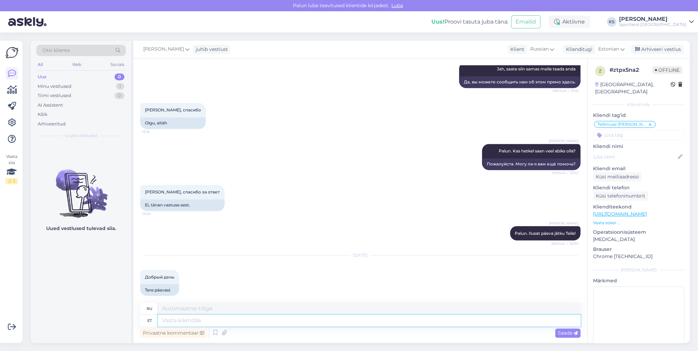
click at [383, 321] on textarea at bounding box center [369, 321] width 423 height 12
type textarea "Tere"
type textarea "Привет"
type textarea "Tere päevast!"
type textarea "Добрый день!"
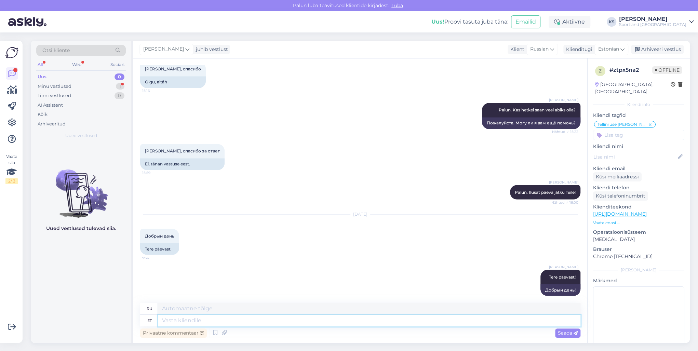
scroll to position [809, 0]
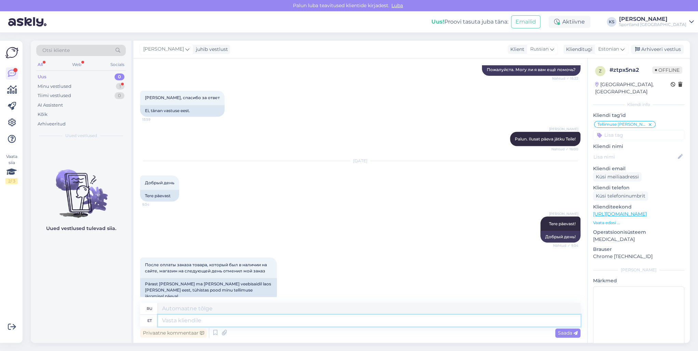
click at [226, 320] on textarea at bounding box center [369, 321] width 423 height 12
type textarea "Palun"
type textarea "Пожалуйста"
type textarea "Palun täpsustage, m"
type textarea "Пожалуйста, уточните,"
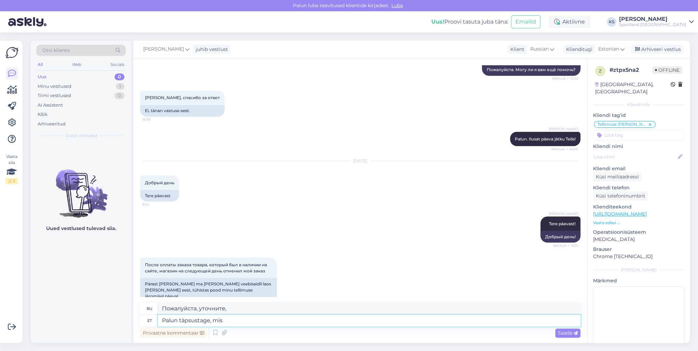
type textarea "Palun täpsustage, mis o"
type textarea "Пожалуйста, укажите, что"
type textarea "Palun täpsustage, mis on tei"
type textarea "Пожалуйста, уточните, что такое"
type textarea "Palun täpsustage, mis on teie"
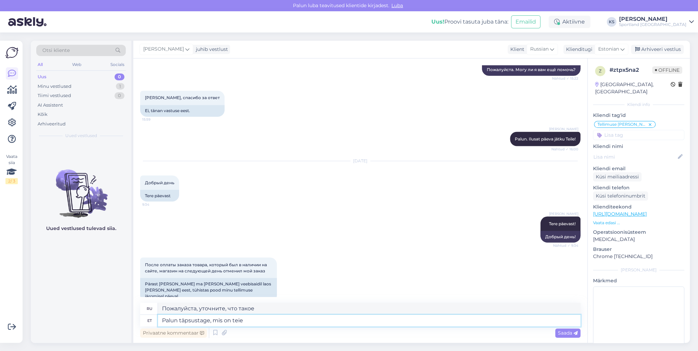
type textarea "Пожалуйста, уточните, что у вас"
type textarea "Palun täpsustage, mis on teie tellimuse nu"
type textarea "Пожалуйста, уточните, что именно вы заказываете."
type textarea "Palun täpsustage, mis on teie tellimuse number?"
type textarea "Уточните, пожалуйста, номер вашего заказа."
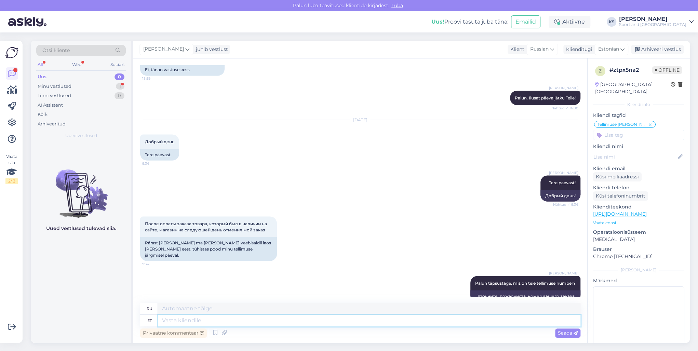
scroll to position [903, 0]
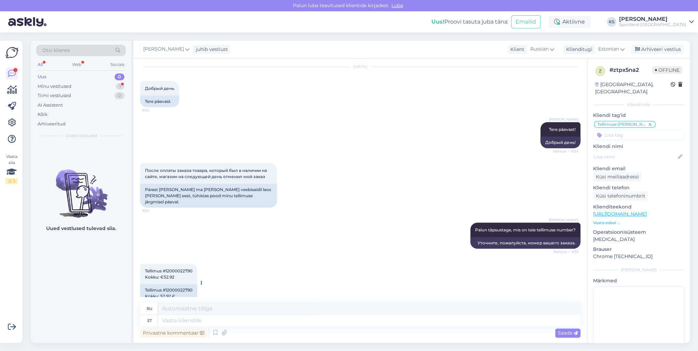
click at [187, 284] on div "Tellimus #12000022790 Kokku: 52.92 €" at bounding box center [168, 293] width 57 height 18
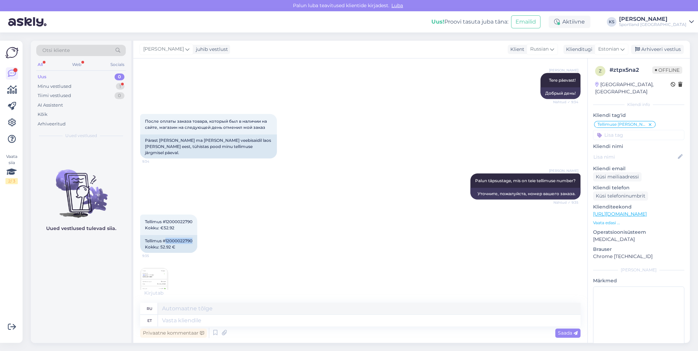
scroll to position [953, 0]
click at [158, 273] on img at bounding box center [154, 280] width 27 height 27
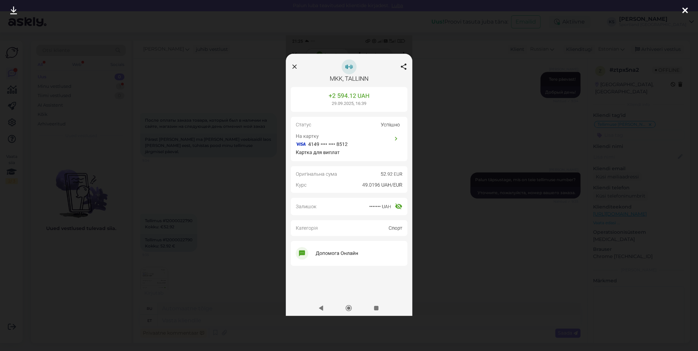
click at [686, 12] on icon at bounding box center [684, 10] width 5 height 9
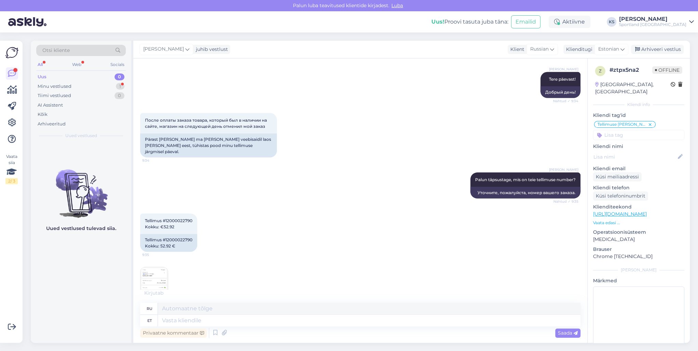
click at [332, 206] on div "Tellimus #12000022790 Kokku: €52.92 9:35 Tellimus #12000022790 Kokku: 52.92 €" at bounding box center [360, 232] width 440 height 53
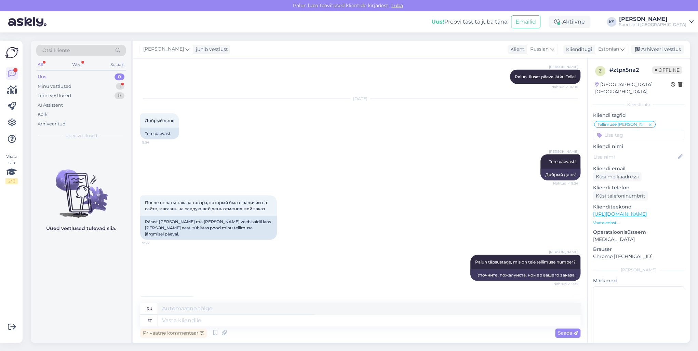
scroll to position [987, 0]
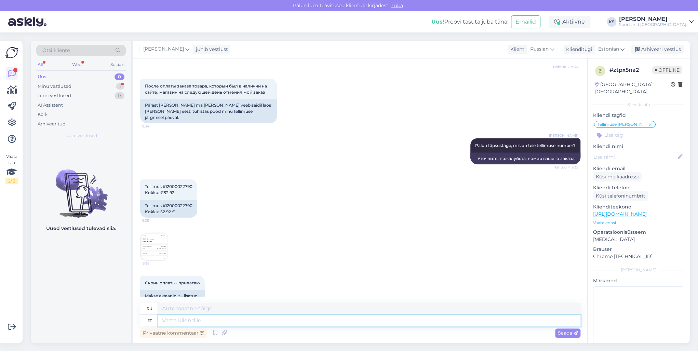
click at [181, 317] on textarea at bounding box center [369, 321] width 423 height 12
type textarea "Tellimus"
type textarea "Заказ"
paste textarea "12000022790"
type textarea "Tellimus 12000022790 e"
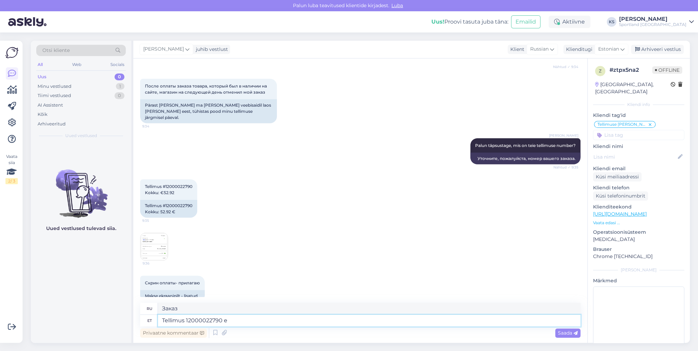
type textarea "Заказ 12000022790"
type textarea "Tellimus 12000022790 ei o"
type textarea "Заказ 12000022790 №"
type textarea "Tellimus 12000022790 ei ole me"
type textarea "Заказ 12000022790 не является"
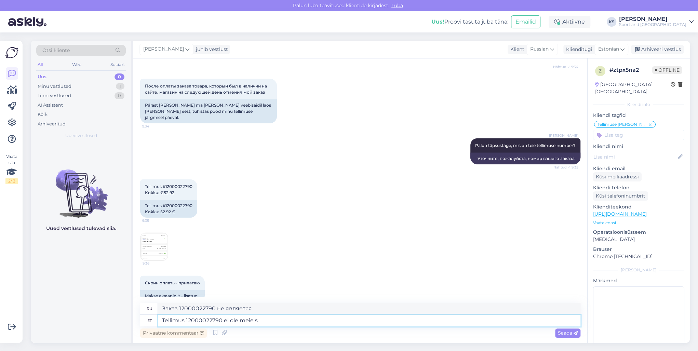
type textarea "Tellimus 12000022790 ei ole meie sü"
type textarea "Заказ 12000022790 не наш"
type textarea "Tellimus 12000022790 ei ole meie süsteemis l"
type textarea "Заказ 12000022790 отсутствует в нашей системе."
type textarea "Tellimus 12000022790 ei ole meie süsteemis läbi lä"
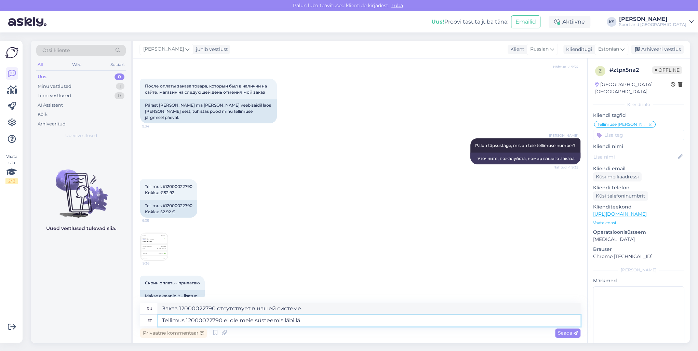
type textarea "Заказ 12000022790 не выполнен в нашей системе."
type textarea "Tellimus 12000022790 ei ole meie süsteemis läbi läinud ja"
type textarea "Заказ 12000022790 не был обработан в нашей системе."
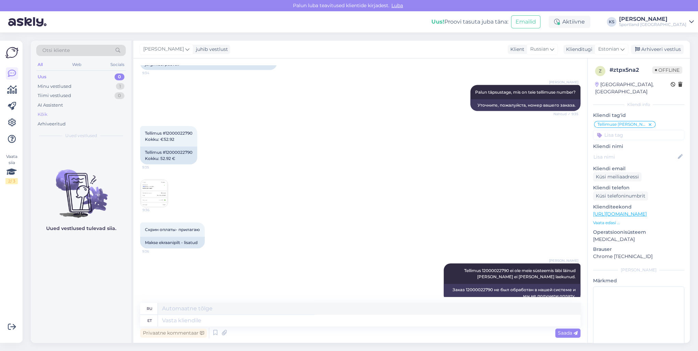
click at [68, 114] on div "Kõik" at bounding box center [81, 115] width 90 height 10
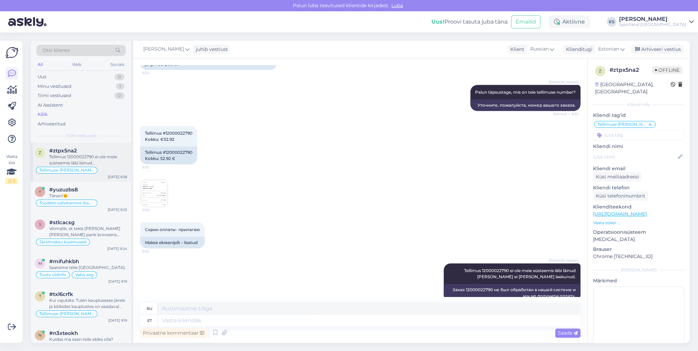
click at [96, 167] on div "Tellimuse [PERSON_NAME] info" at bounding box center [81, 170] width 92 height 8
click at [122, 195] on div "Tänan!🌞" at bounding box center [88, 196] width 78 height 6
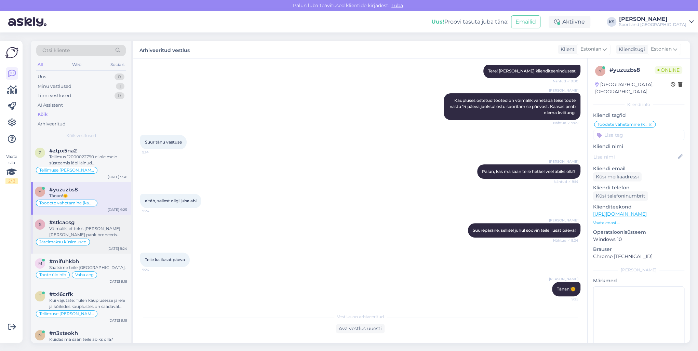
click at [113, 226] on div "Võimalik, et tekis [PERSON_NAME] [PERSON_NAME] pank broneeris [PERSON_NAME] see…" at bounding box center [88, 232] width 78 height 12
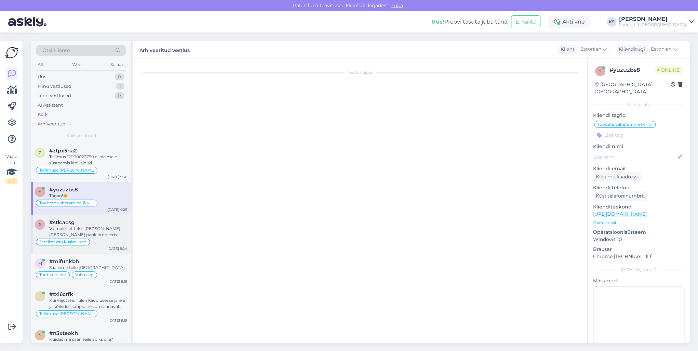
scroll to position [1097, 0]
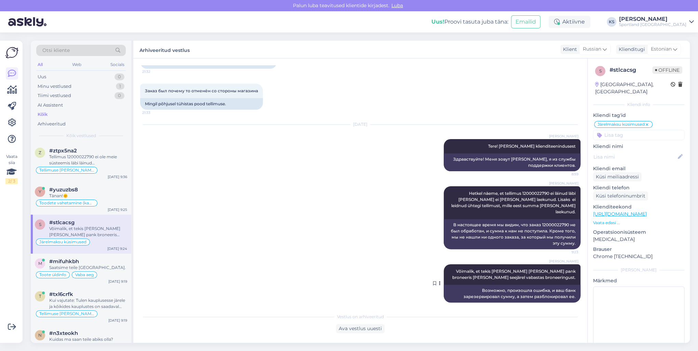
click at [480, 264] on div "[PERSON_NAME], et tekis [PERSON_NAME] [PERSON_NAME] pank broneeris [PERSON_NAME…" at bounding box center [512, 274] width 137 height 21
click at [485, 269] on span "Võimalik, et tekis [PERSON_NAME] [PERSON_NAME] pank broneeris [PERSON_NAME] see…" at bounding box center [514, 274] width 124 height 11
click at [98, 88] on div "Minu vestlused 1" at bounding box center [81, 87] width 90 height 10
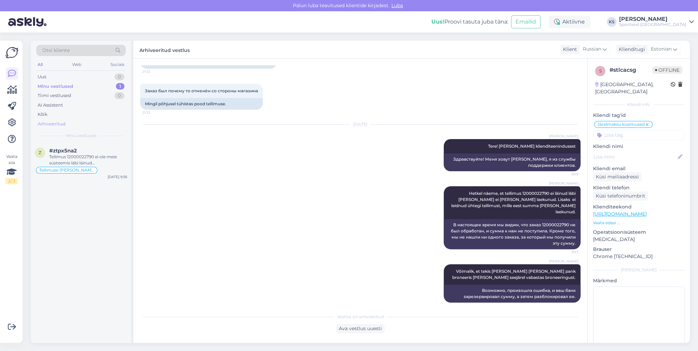
click at [96, 156] on div "Tellimus 12000022790 ei ole meie süsteemis läbi läinud [PERSON_NAME] ei [PERSON…" at bounding box center [88, 160] width 78 height 12
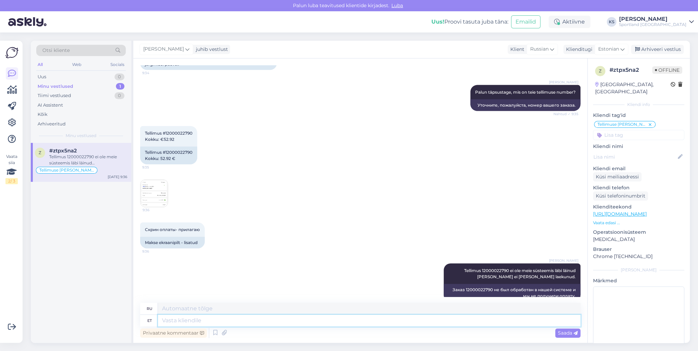
click at [419, 318] on textarea at bounding box center [369, 321] width 423 height 12
paste textarea "Võimalik, et tekis [PERSON_NAME] [PERSON_NAME] pank broneeris [PERSON_NAME] see…"
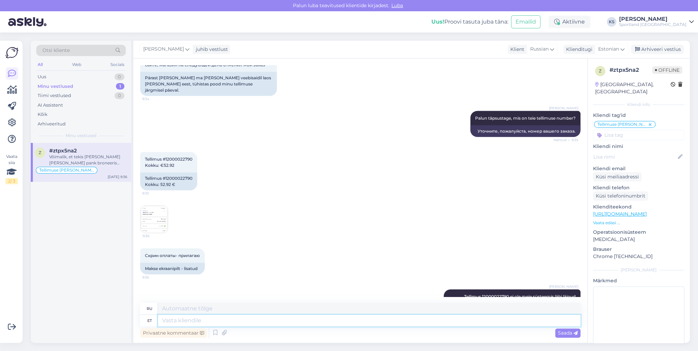
scroll to position [1012, 0]
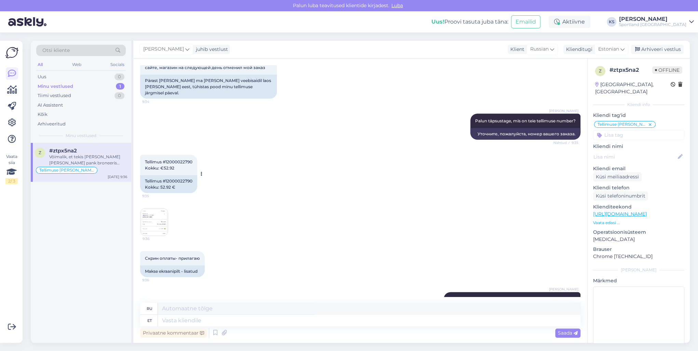
click at [175, 175] on div "Tellimus #12000022790 Kokku: 52.92 €" at bounding box center [168, 184] width 57 height 18
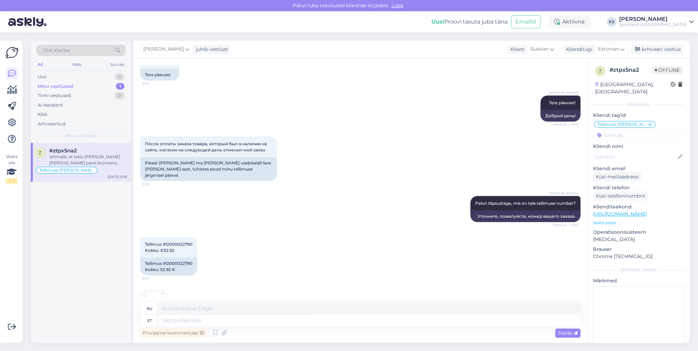
click at [224, 207] on div "[PERSON_NAME] täpsustage, mis on teie tellimuse number? Nähtud ✓ 9:35 Уточните,…" at bounding box center [360, 208] width 440 height 41
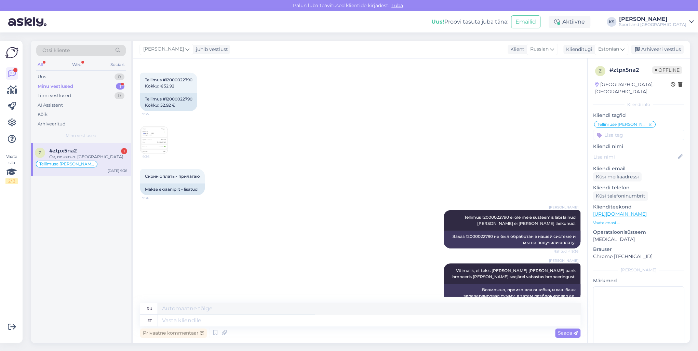
scroll to position [1135, 0]
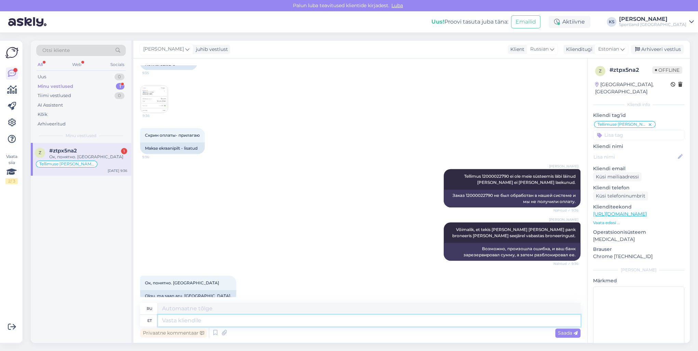
click at [282, 321] on textarea at bounding box center [369, 321] width 423 height 12
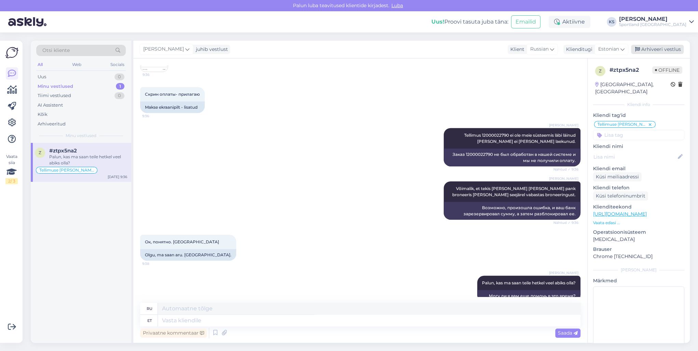
click at [654, 49] on div "Arhiveeri vestlus" at bounding box center [657, 49] width 53 height 9
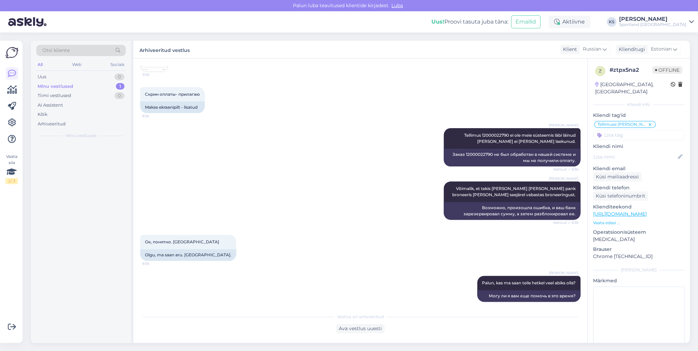
scroll to position [1169, 0]
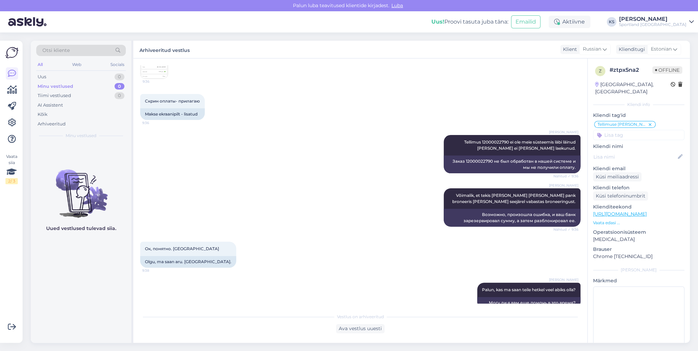
click at [670, 22] on div "Sportland [GEOGRAPHIC_DATA]" at bounding box center [652, 24] width 67 height 5
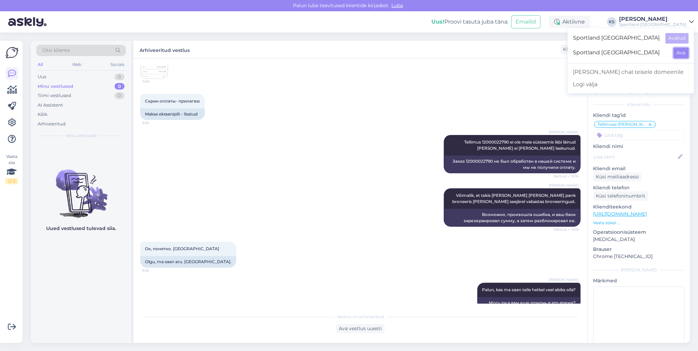
click at [685, 53] on button "Ava" at bounding box center [680, 53] width 15 height 11
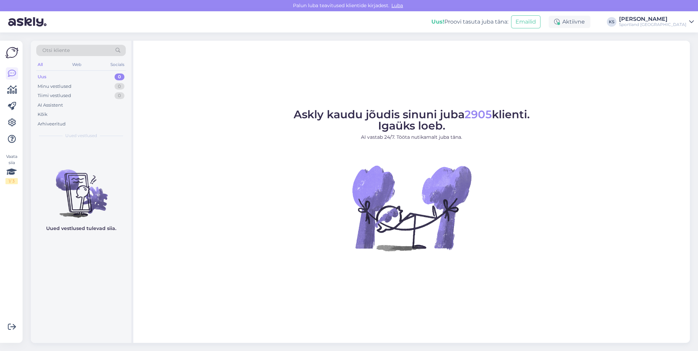
click at [673, 25] on div "Sportland [GEOGRAPHIC_DATA]" at bounding box center [652, 24] width 67 height 5
click at [683, 36] on button "Ava" at bounding box center [680, 38] width 15 height 11
